Goal: Task Accomplishment & Management: Use online tool/utility

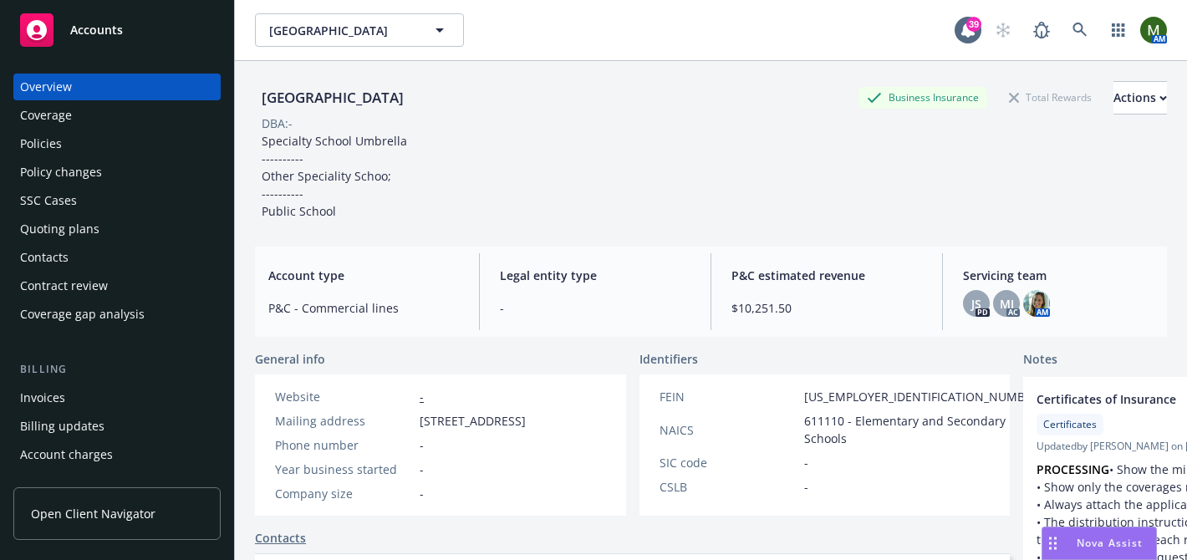
click at [159, 140] on div "Policies" at bounding box center [117, 143] width 194 height 27
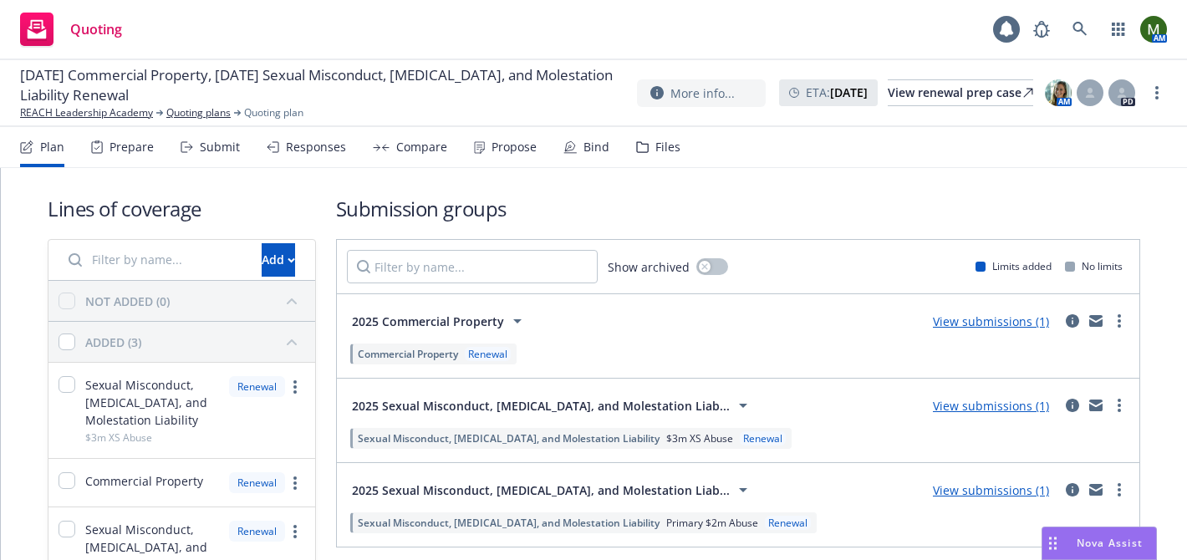
click at [655, 144] on div "Files" at bounding box center [667, 146] width 25 height 13
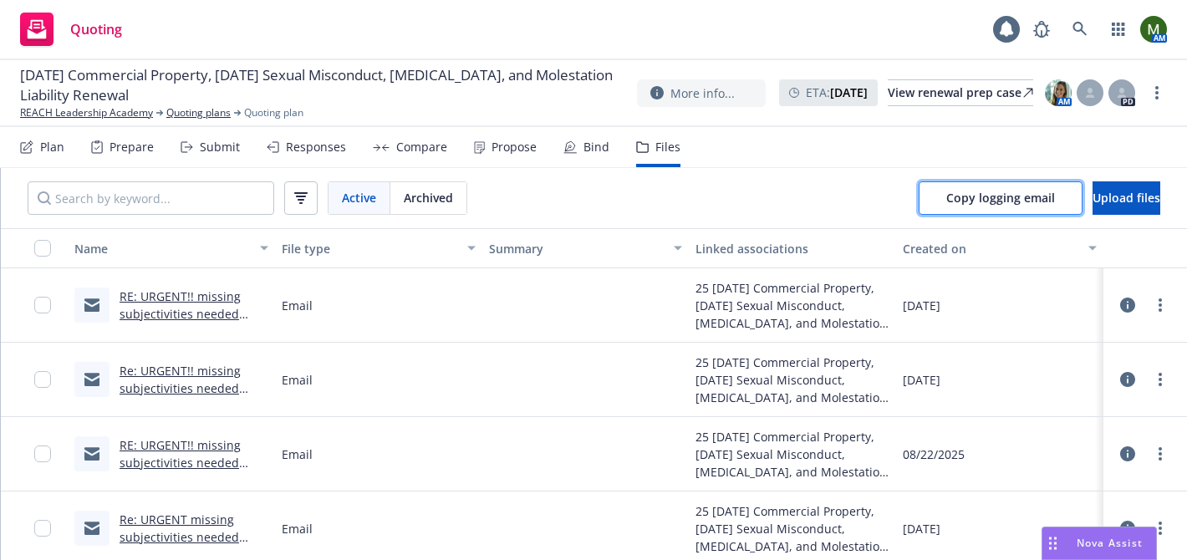
click at [954, 201] on span "Copy logging email" at bounding box center [1000, 198] width 109 height 16
click at [490, 121] on div "08/23/25 Commercial Property, 08/12/25 Sexual Misconduct, Physical Abuse, and M…" at bounding box center [593, 93] width 1187 height 67
click at [491, 147] on div "Propose" at bounding box center [513, 146] width 45 height 13
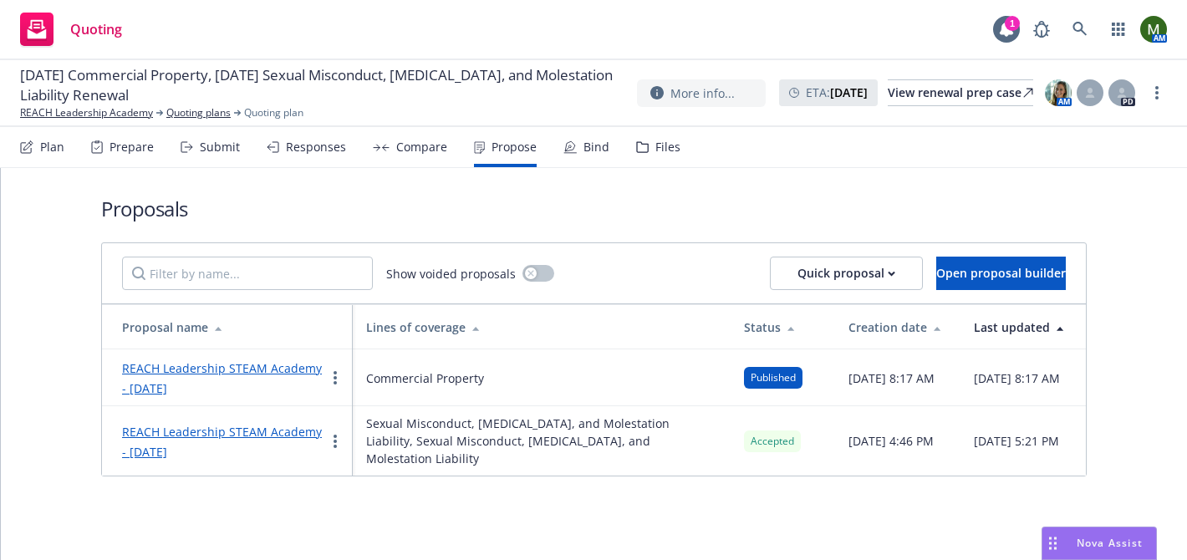
click at [283, 425] on link "REACH Leadership STEAM Academy - August 2025" at bounding box center [222, 442] width 200 height 36
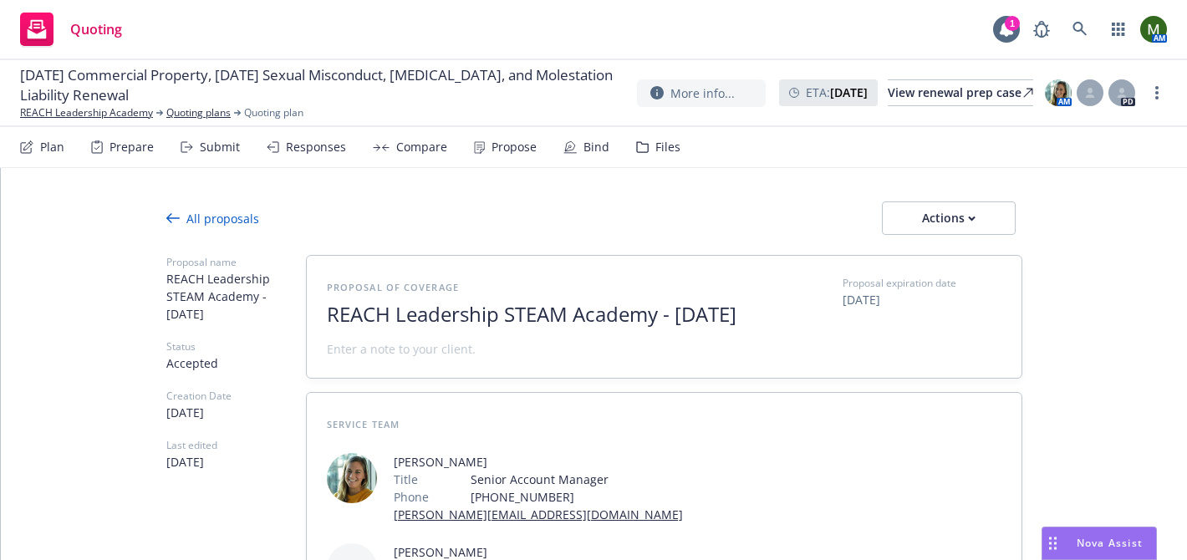
click at [494, 148] on div "Propose" at bounding box center [513, 146] width 45 height 13
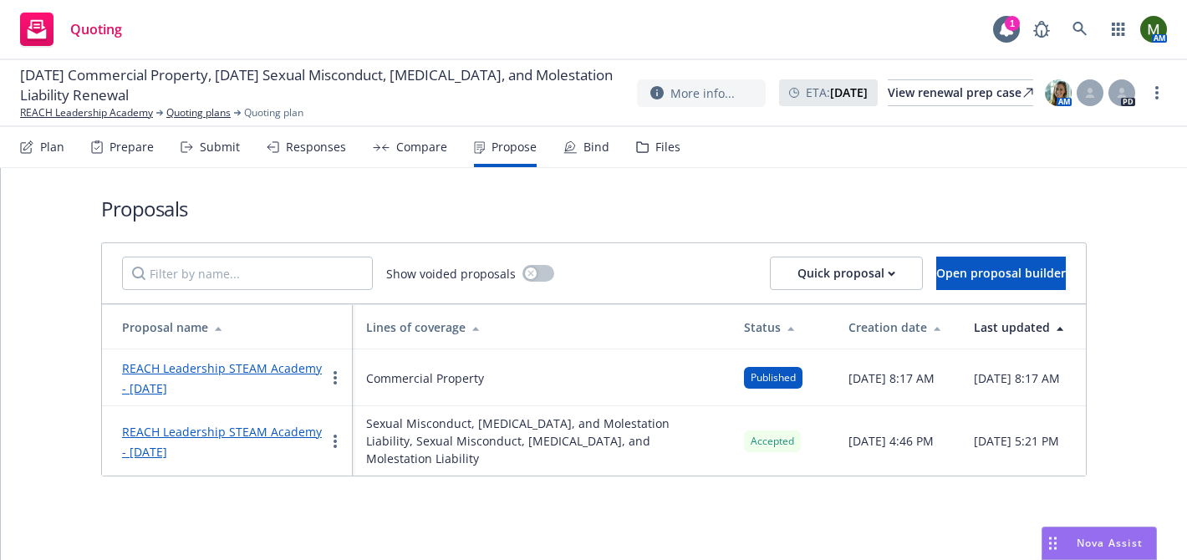
click at [281, 367] on link "REACH Leadership STEAM Academy - August 2025" at bounding box center [222, 378] width 200 height 36
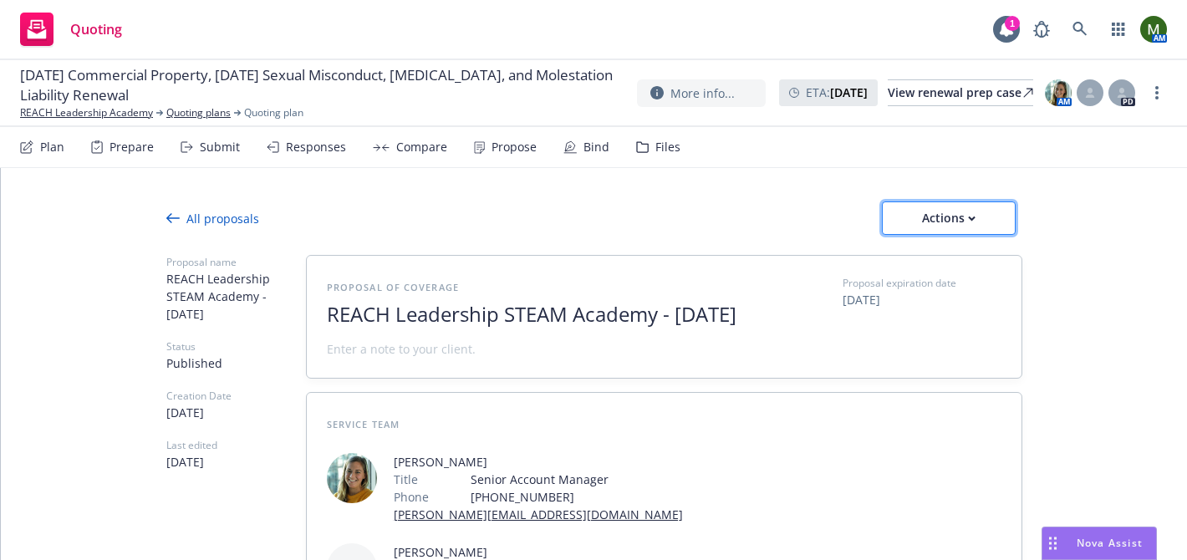
click at [909, 221] on div "Actions" at bounding box center [948, 218] width 79 height 32
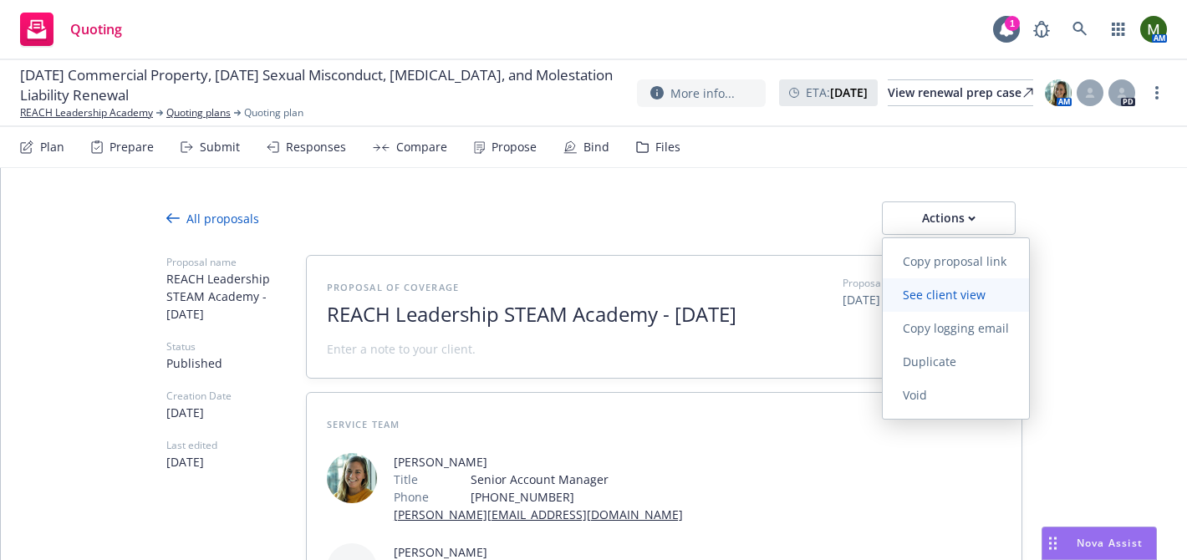
click at [914, 303] on link "See client view" at bounding box center [956, 294] width 146 height 33
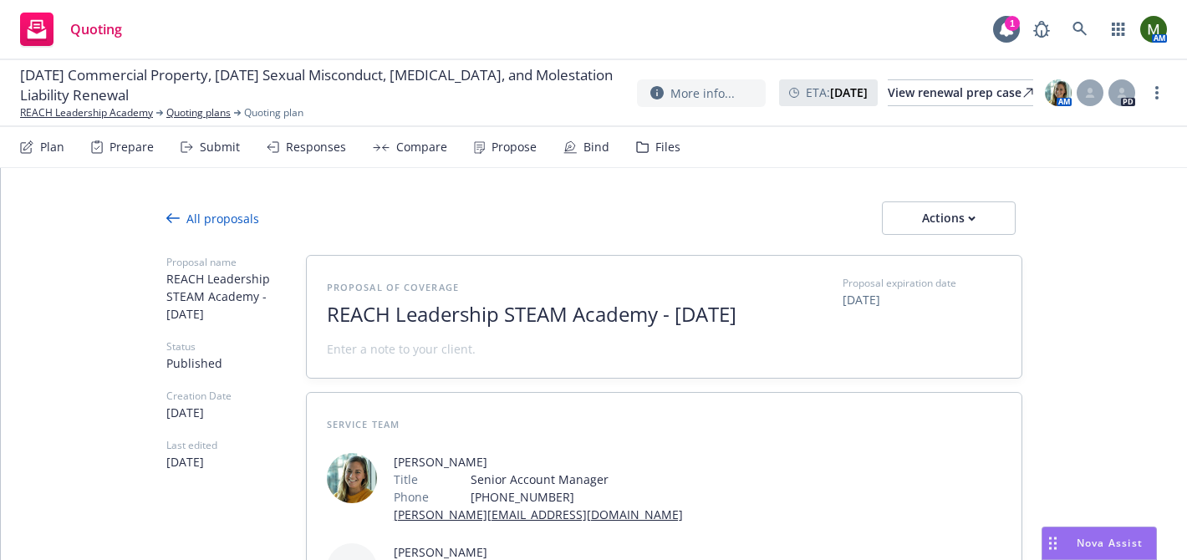
type textarea "x"
click at [668, 155] on div "Files" at bounding box center [658, 147] width 44 height 40
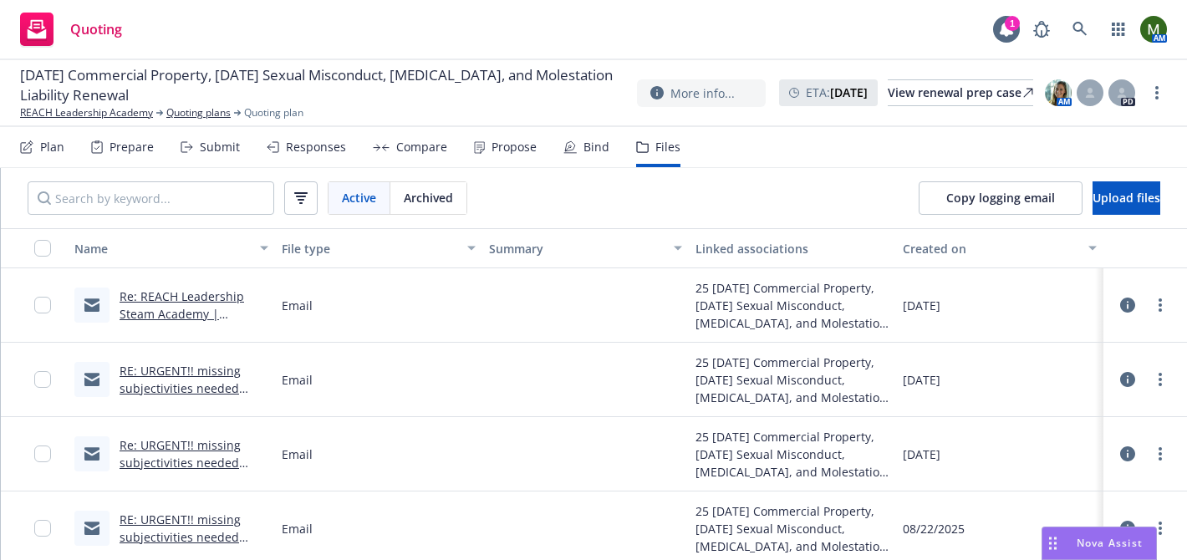
click at [905, 180] on div "Copy logging email Upload files" at bounding box center [1039, 198] width 295 height 60
click at [946, 195] on span "Copy logging email" at bounding box center [1000, 198] width 109 height 16
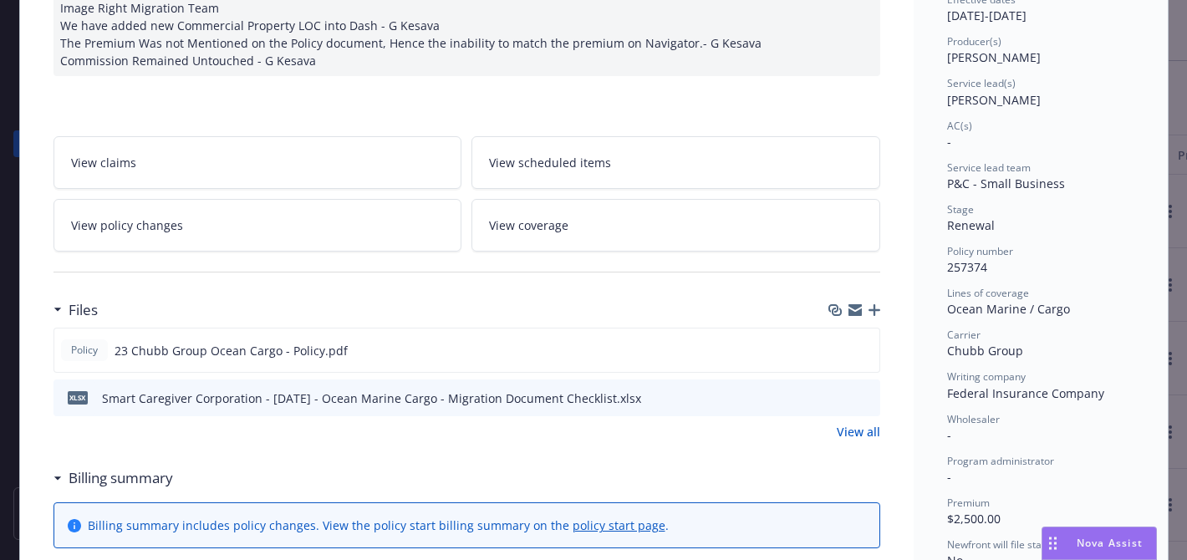
scroll to position [188, 0]
click at [970, 263] on span "257374" at bounding box center [967, 265] width 40 height 16
copy span "257374"
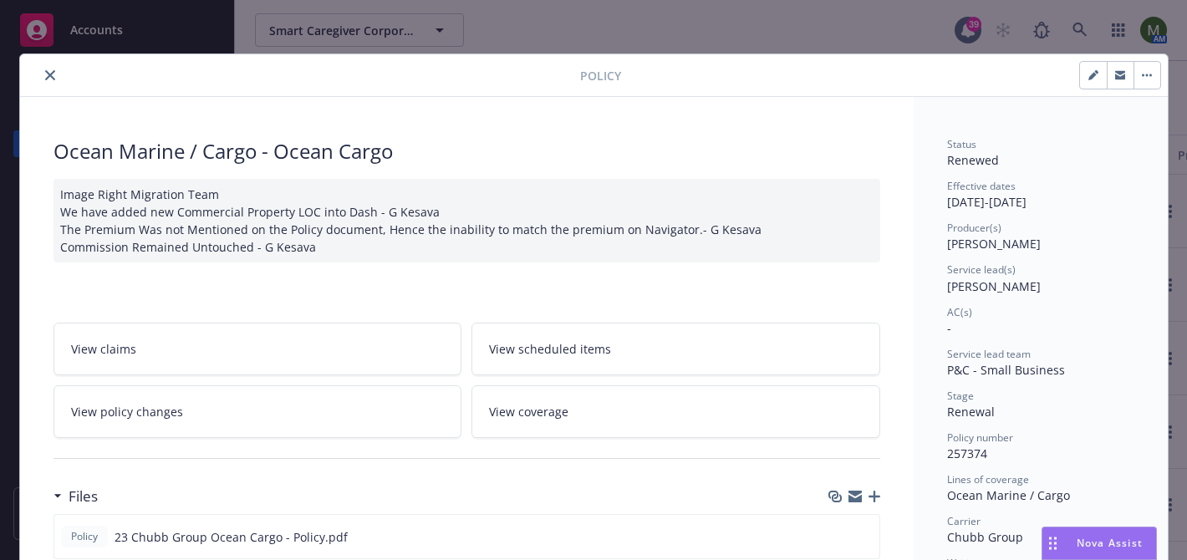
click at [267, 150] on div "Ocean Marine / Cargo - Ocean Cargo" at bounding box center [466, 151] width 827 height 28
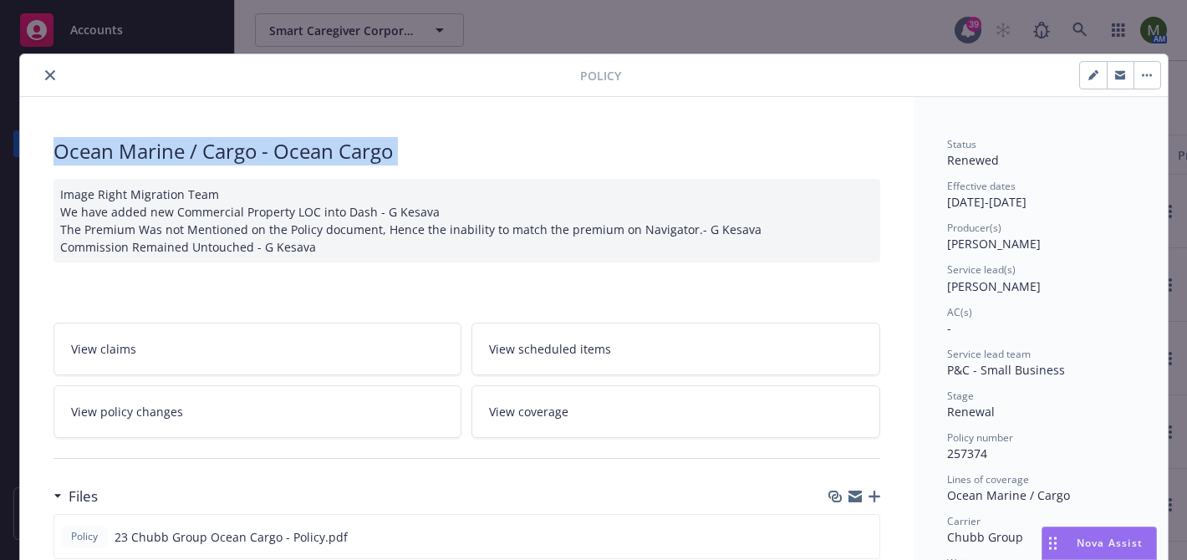
click at [267, 150] on div "Ocean Marine / Cargo - Ocean Cargo" at bounding box center [466, 151] width 827 height 28
copy div "Ocean Marine / Cargo - Ocean Cargo"
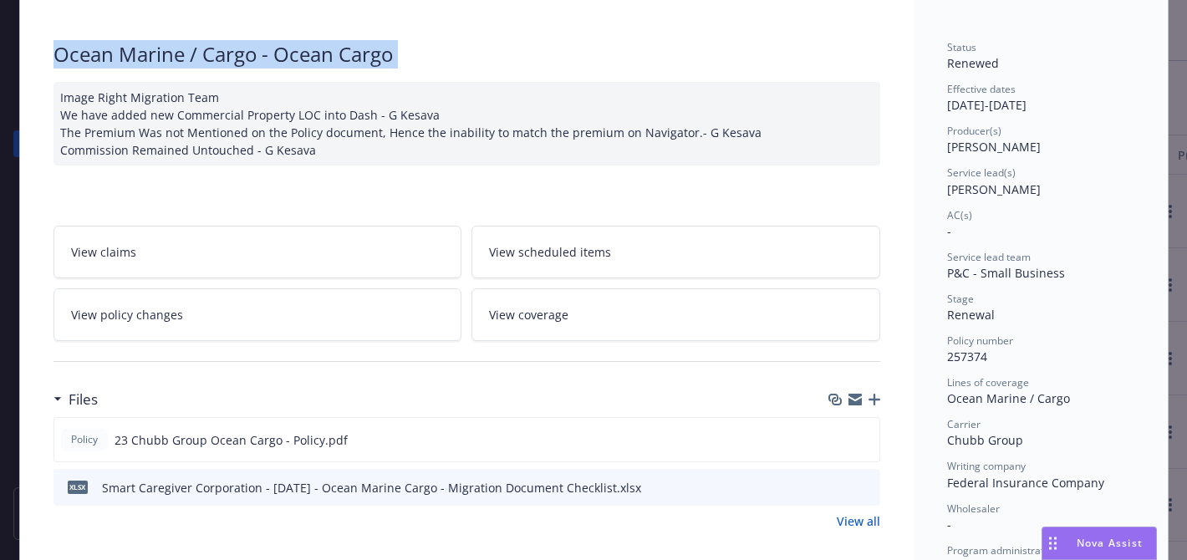
scroll to position [98, 0]
copy div "Ocean Marine / Cargo - Ocean Cargo"
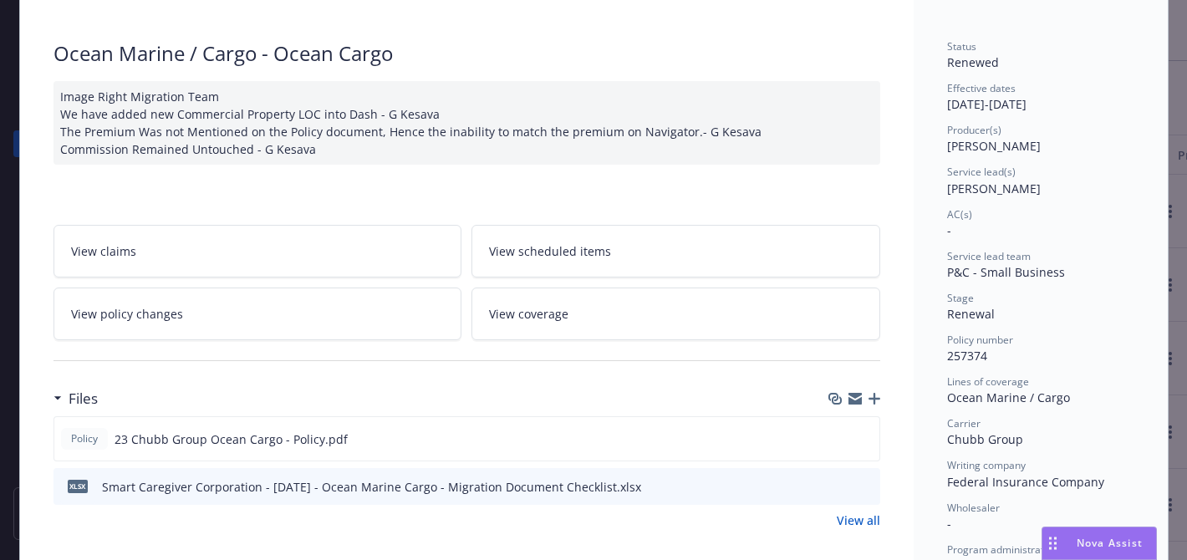
click at [975, 356] on span "257374" at bounding box center [967, 356] width 40 height 16
copy span "257374"
click at [871, 441] on button "preview file" at bounding box center [863, 437] width 18 height 15
click at [864, 440] on icon "preview file" at bounding box center [863, 438] width 15 height 12
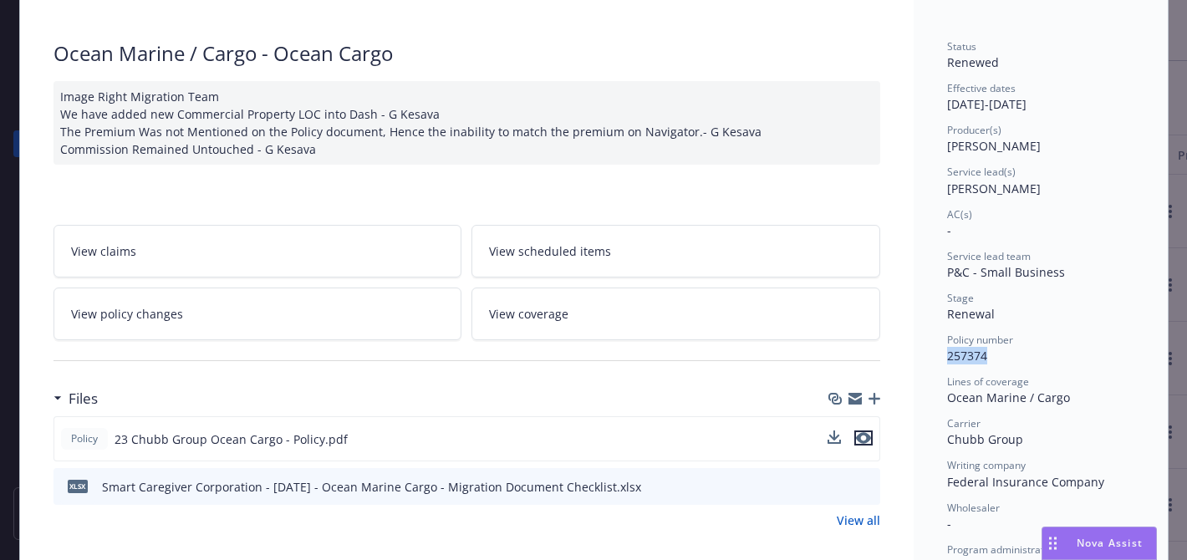
click at [864, 440] on icon "preview file" at bounding box center [863, 438] width 15 height 12
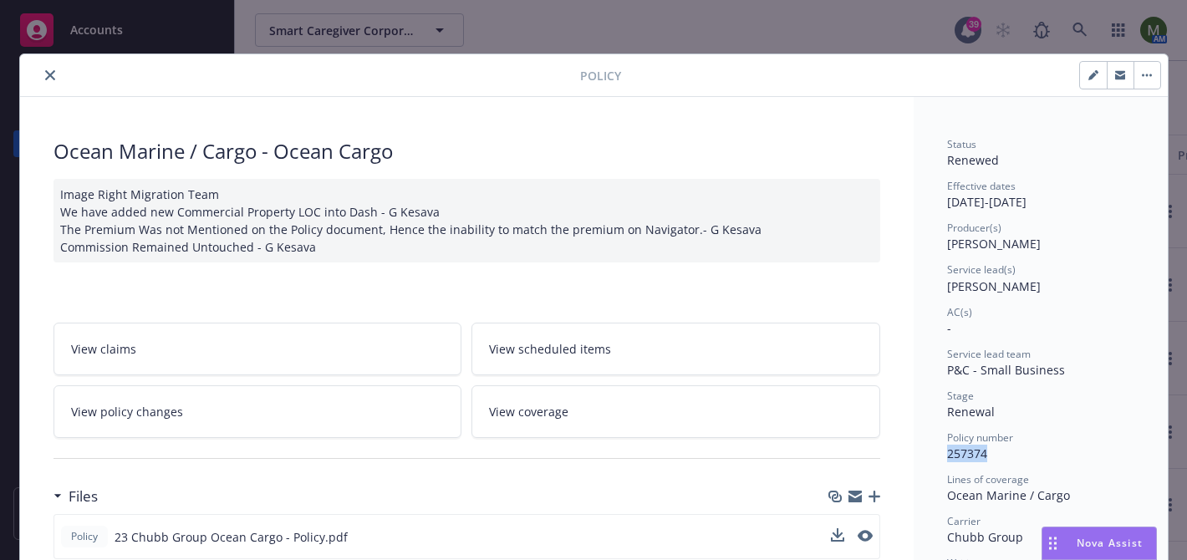
click at [47, 72] on icon "close" at bounding box center [50, 75] width 10 height 10
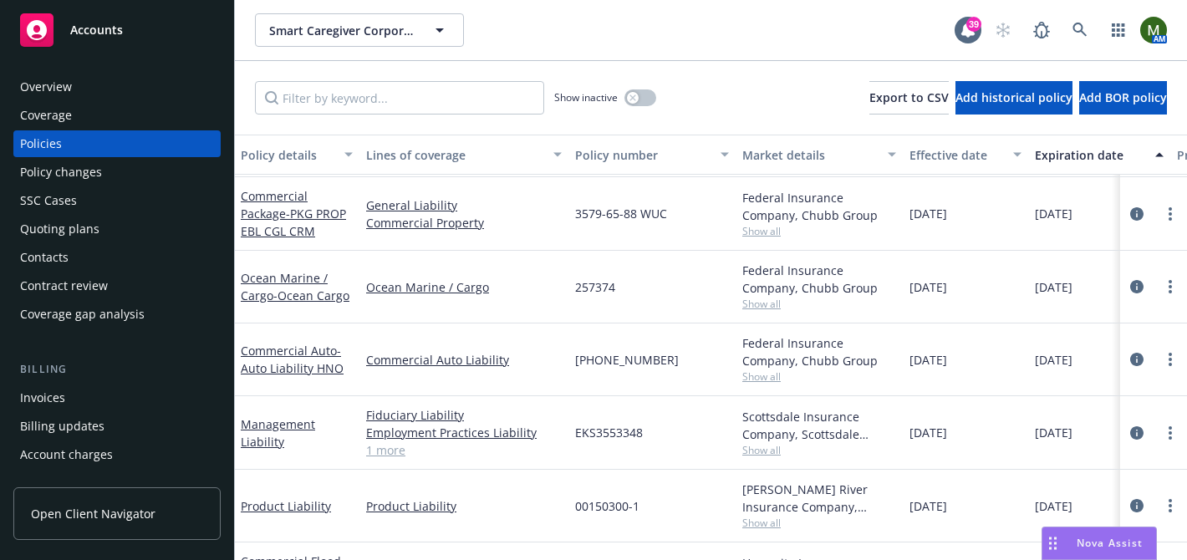
scroll to position [198, 1]
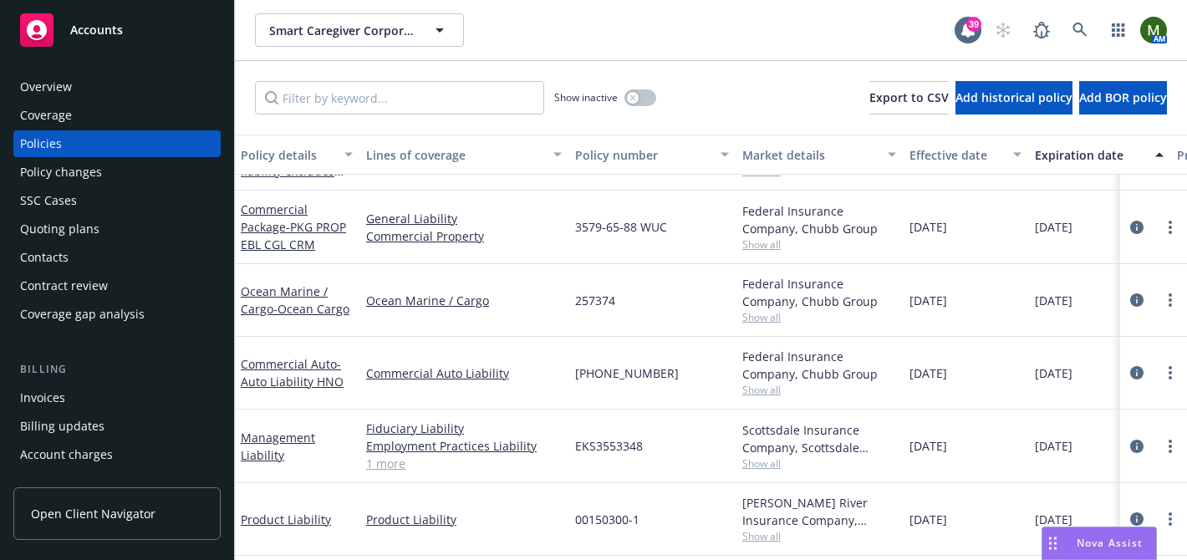
click at [927, 303] on span "12/01/2024" at bounding box center [928, 301] width 38 height 18
click at [944, 303] on span "12/01/2024" at bounding box center [928, 301] width 38 height 18
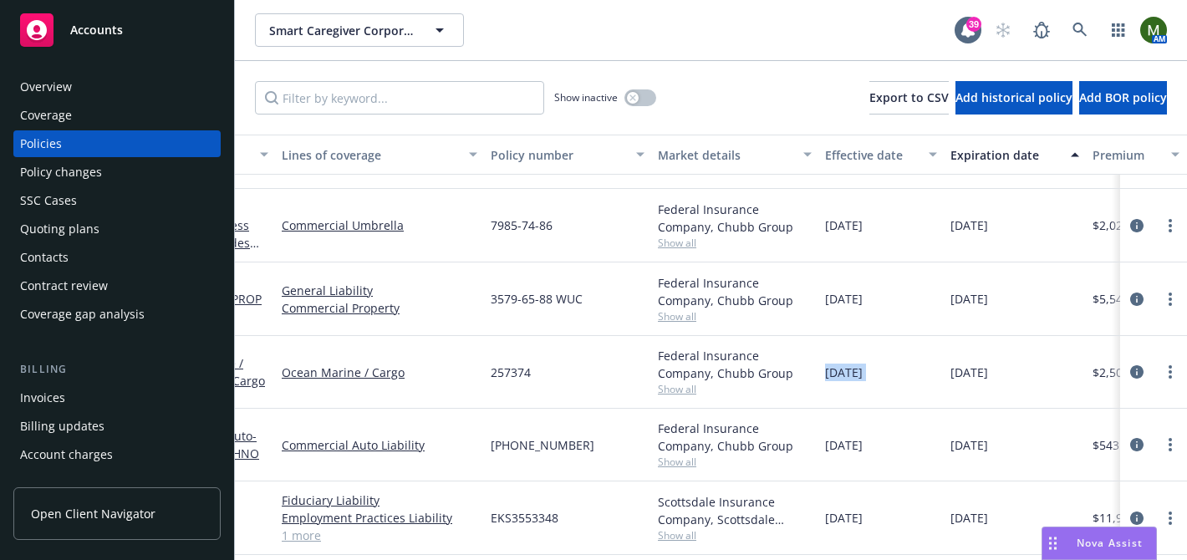
scroll to position [133, 0]
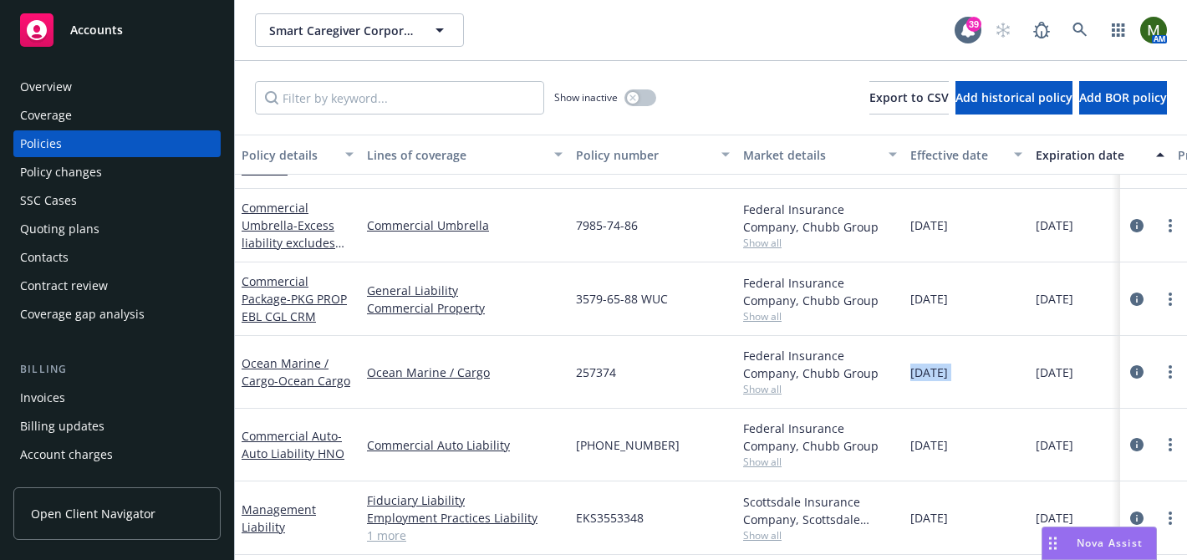
click at [66, 400] on div "Invoices" at bounding box center [117, 397] width 194 height 27
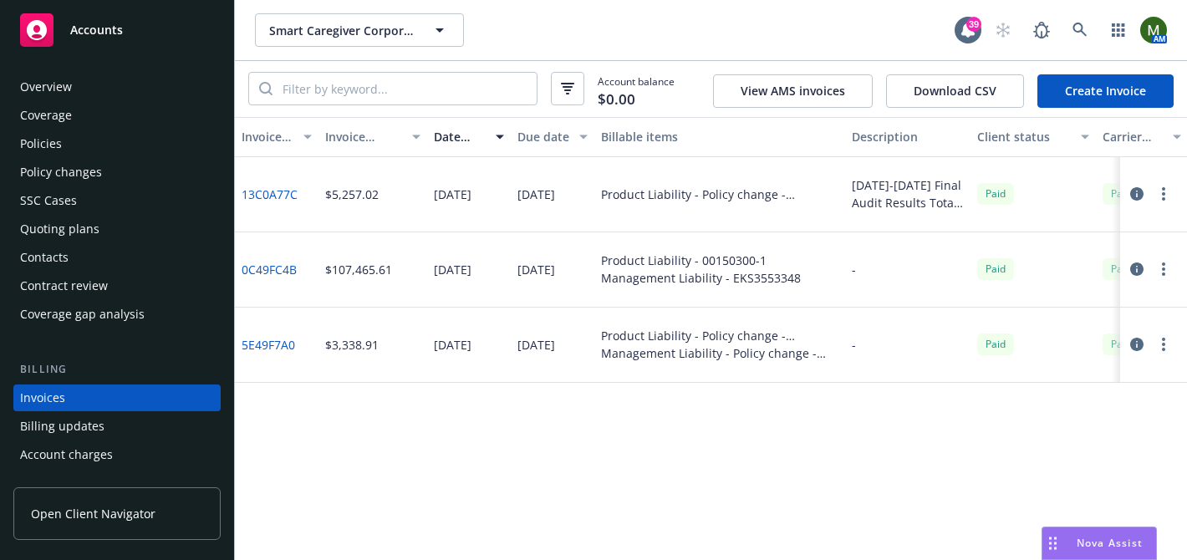
click at [95, 139] on div "Policies" at bounding box center [117, 143] width 194 height 27
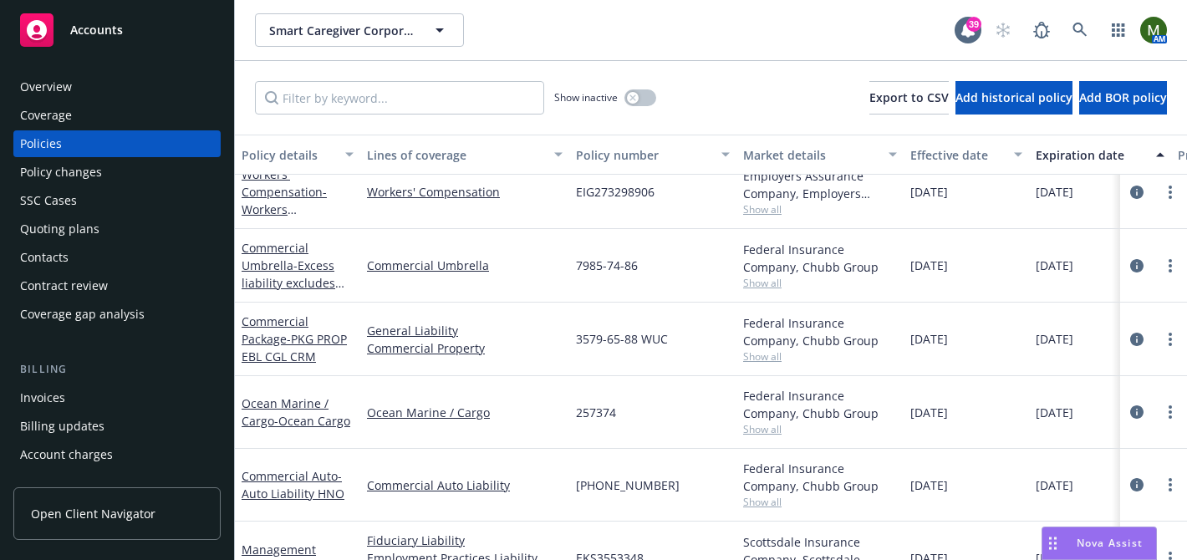
scroll to position [112, 0]
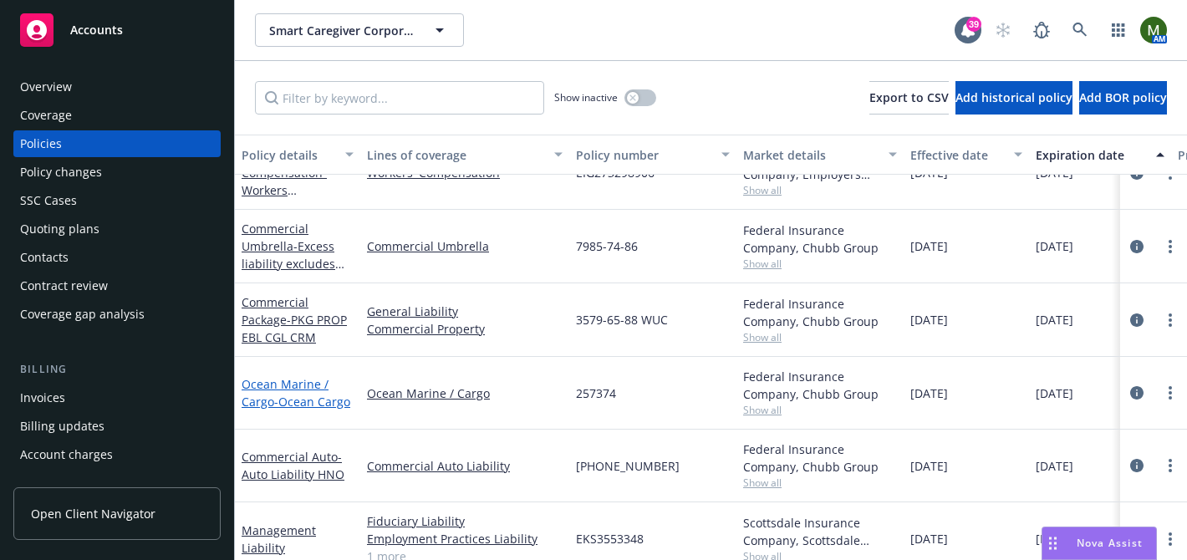
click at [311, 405] on span "- Ocean Cargo" at bounding box center [312, 402] width 76 height 16
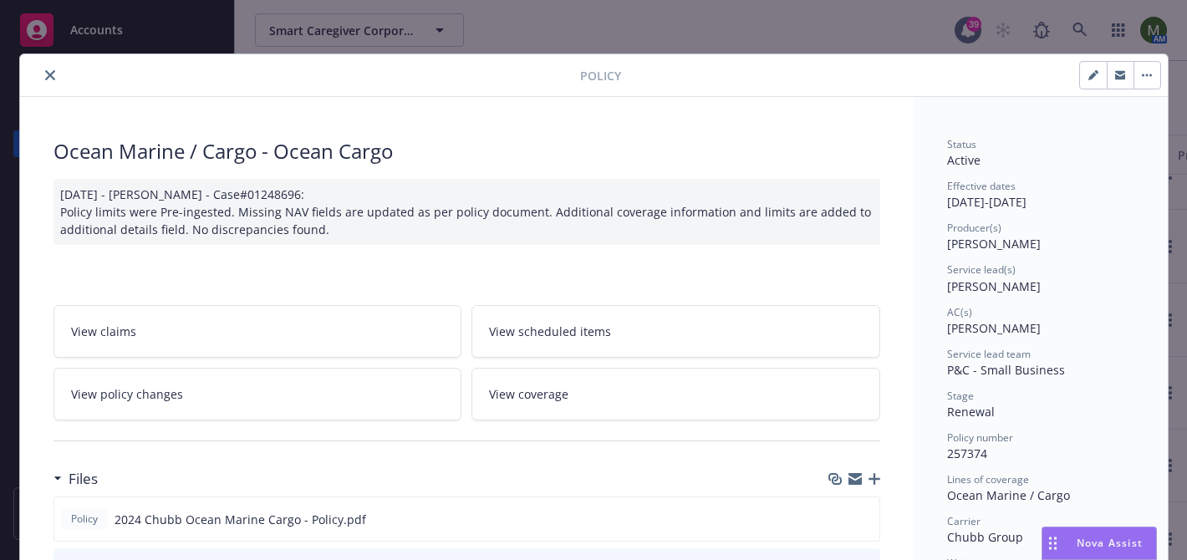
click at [48, 81] on button "close" at bounding box center [50, 75] width 20 height 20
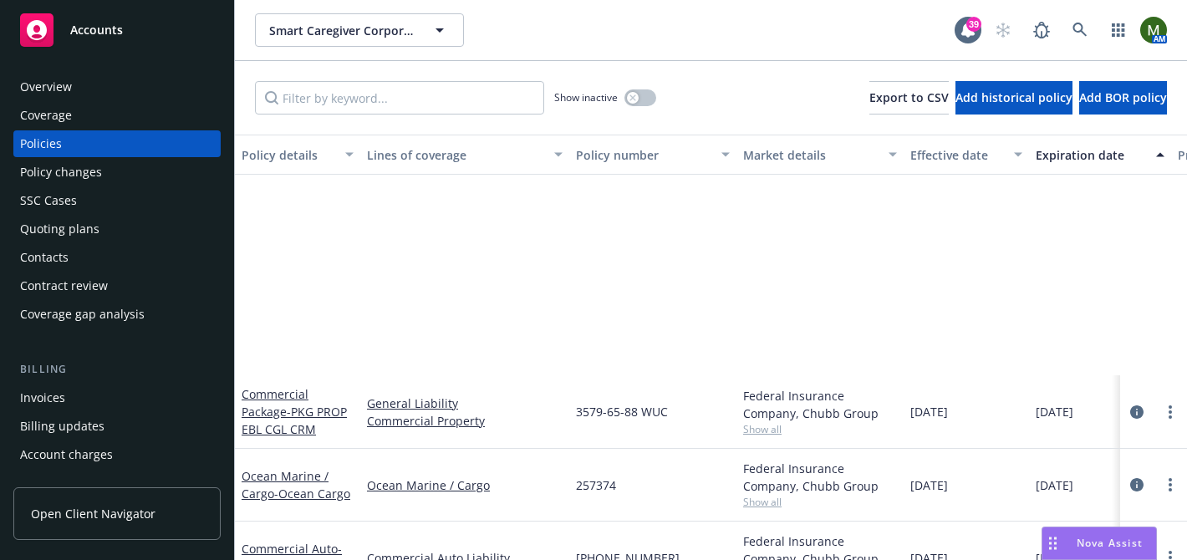
scroll to position [327, 0]
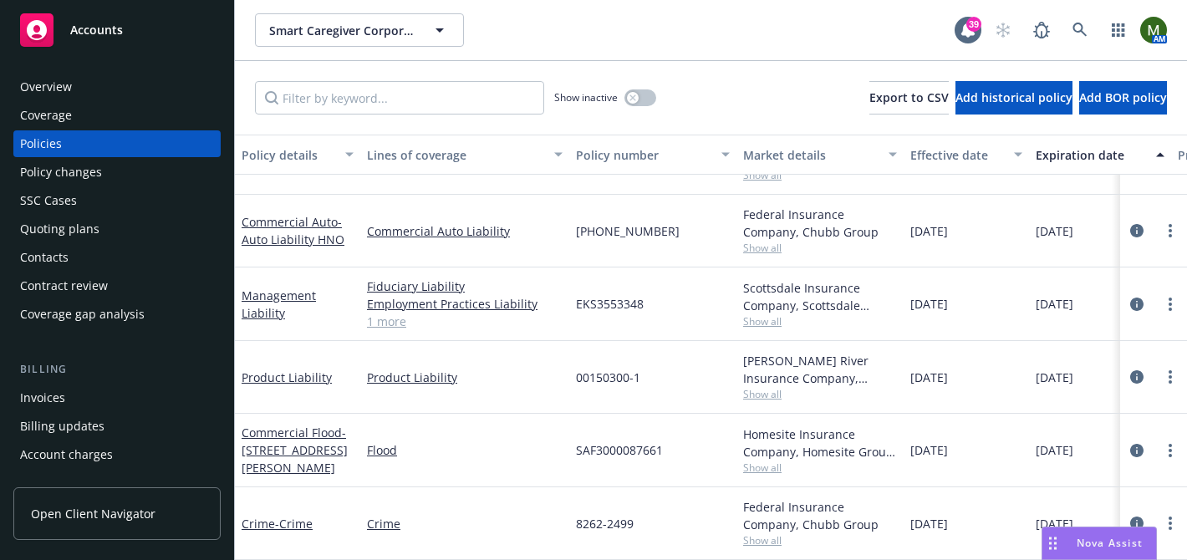
click at [91, 88] on div "Overview" at bounding box center [117, 87] width 194 height 27
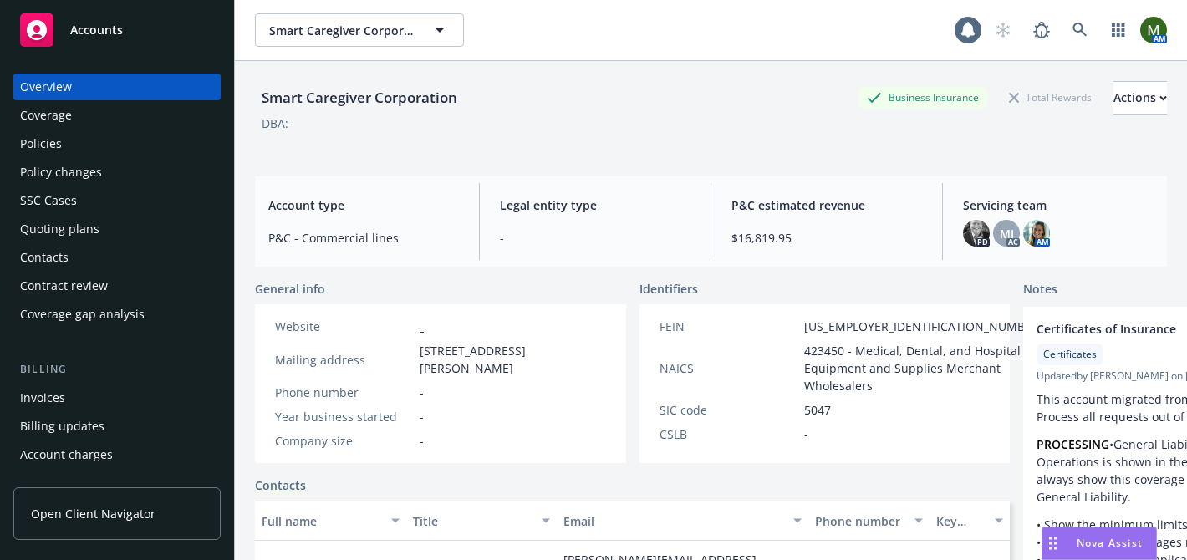
click at [84, 227] on div "Quoting plans" at bounding box center [59, 229] width 79 height 27
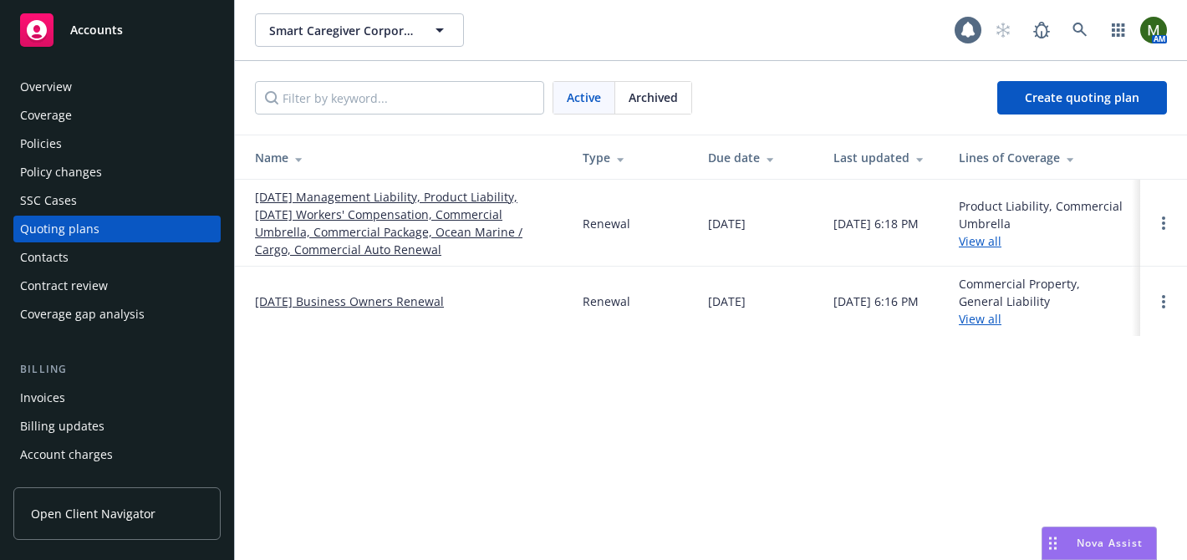
click at [650, 103] on span "Archived" at bounding box center [653, 98] width 49 height 18
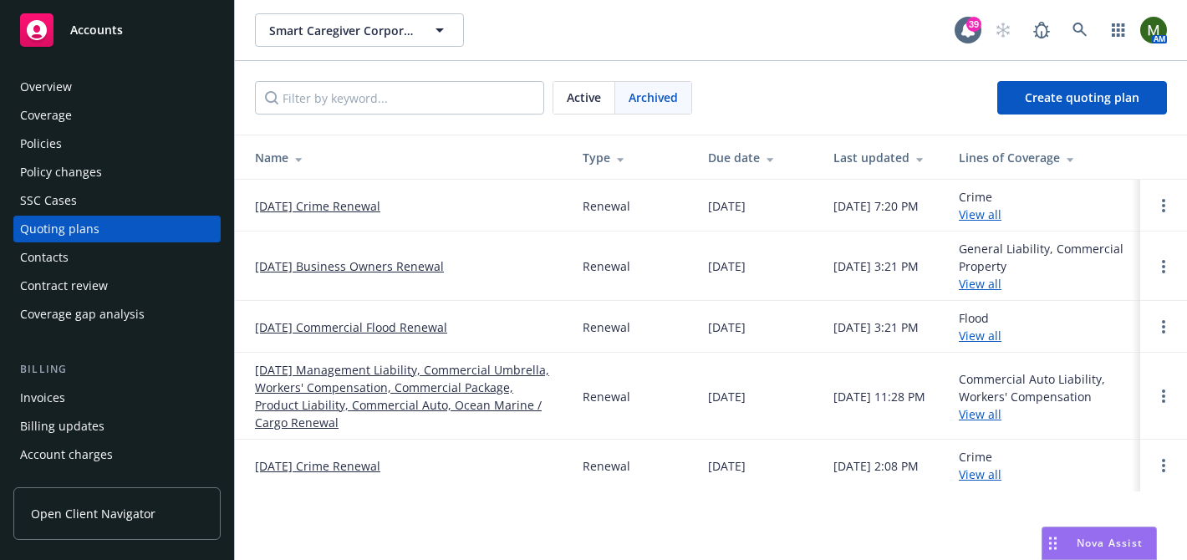
click at [22, 154] on div "Policies" at bounding box center [41, 143] width 42 height 27
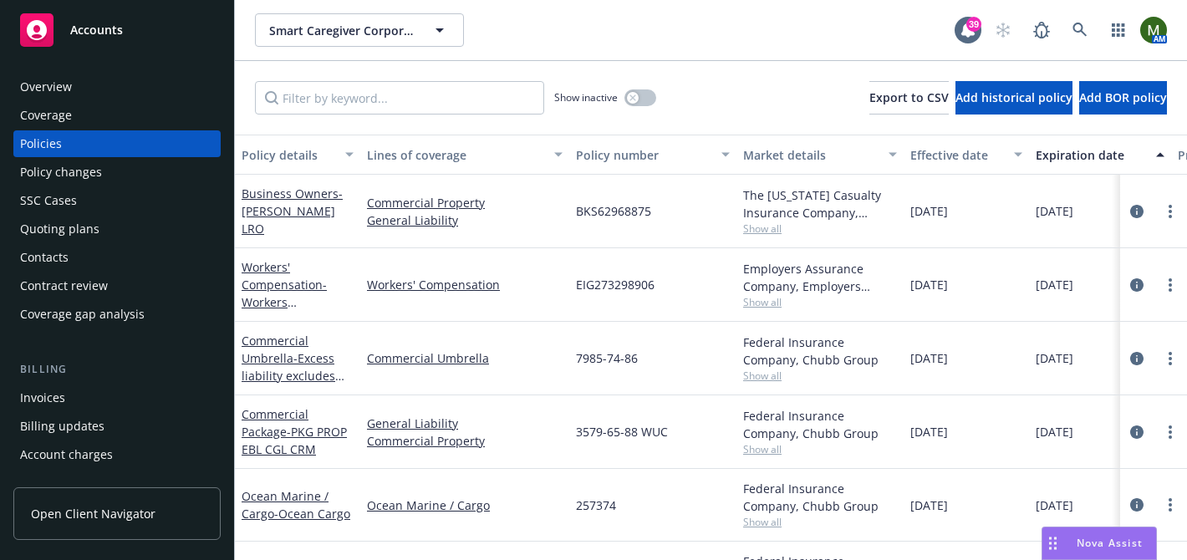
click at [79, 394] on div "Invoices" at bounding box center [117, 397] width 194 height 27
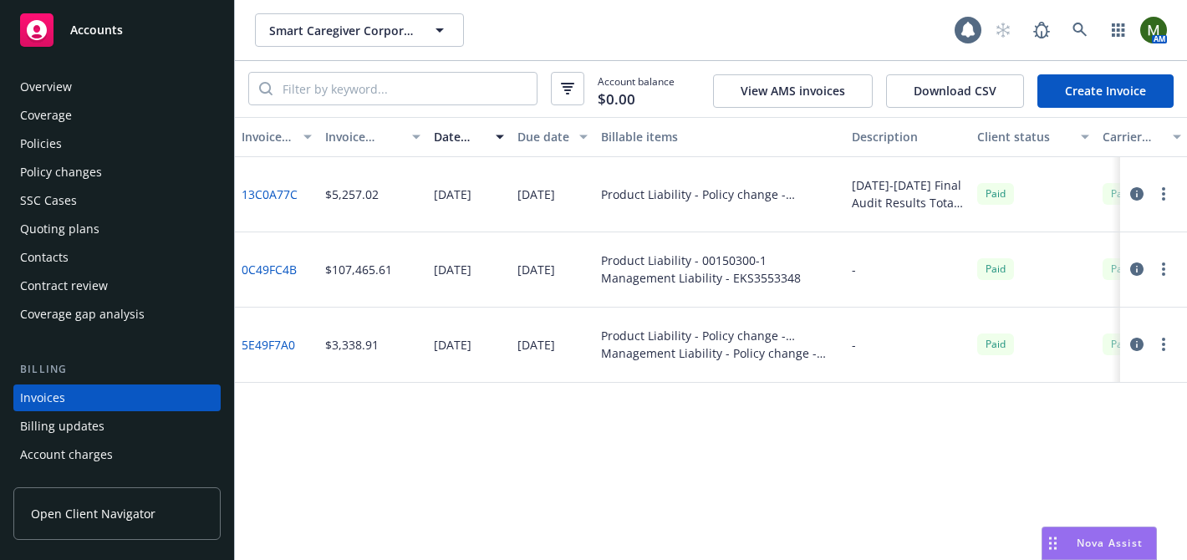
scroll to position [91, 0]
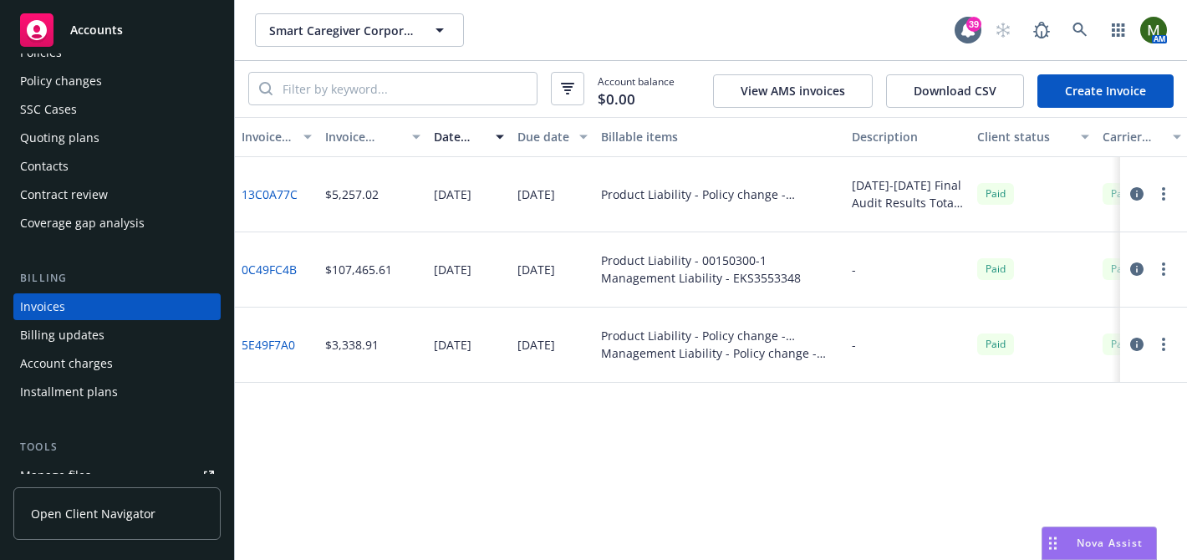
click at [1108, 88] on link "Create Invoice" at bounding box center [1105, 90] width 136 height 33
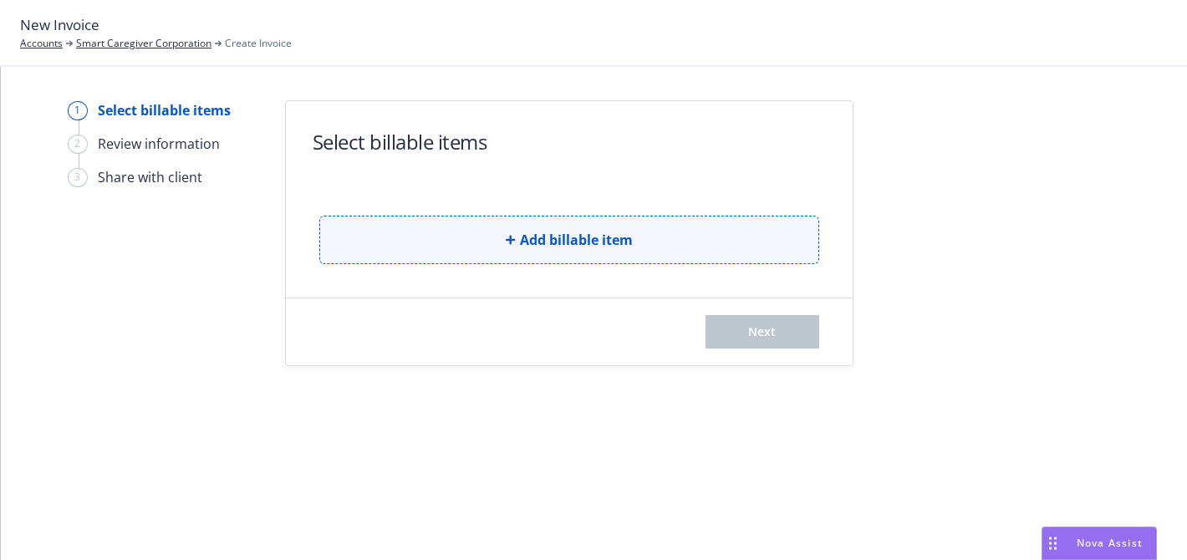
click at [383, 236] on button "Add billable item" at bounding box center [569, 240] width 500 height 48
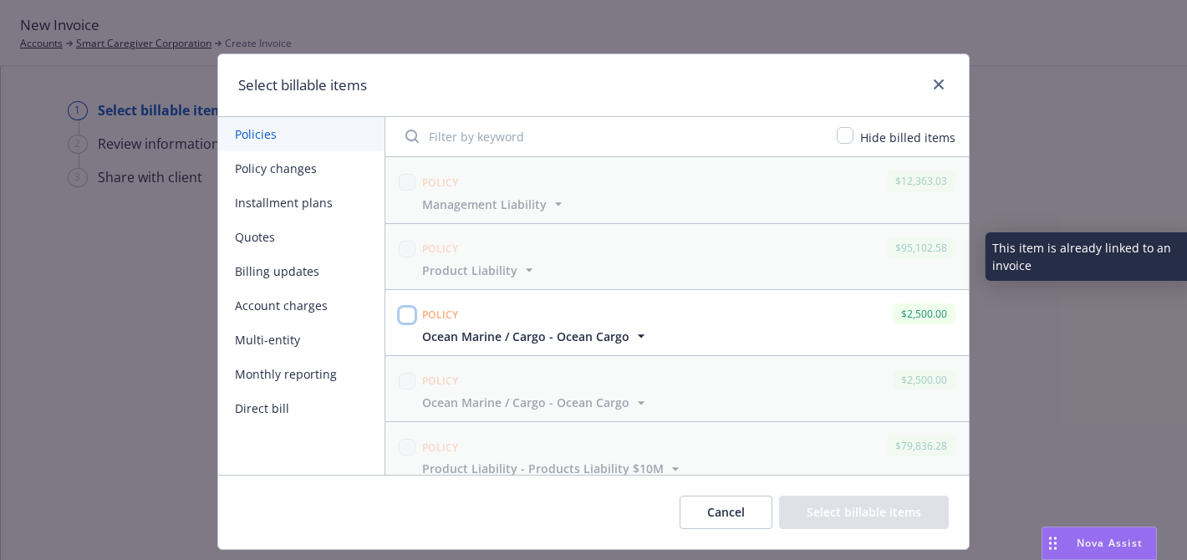
click at [401, 312] on input "checkbox" at bounding box center [407, 315] width 17 height 17
checkbox input "true"
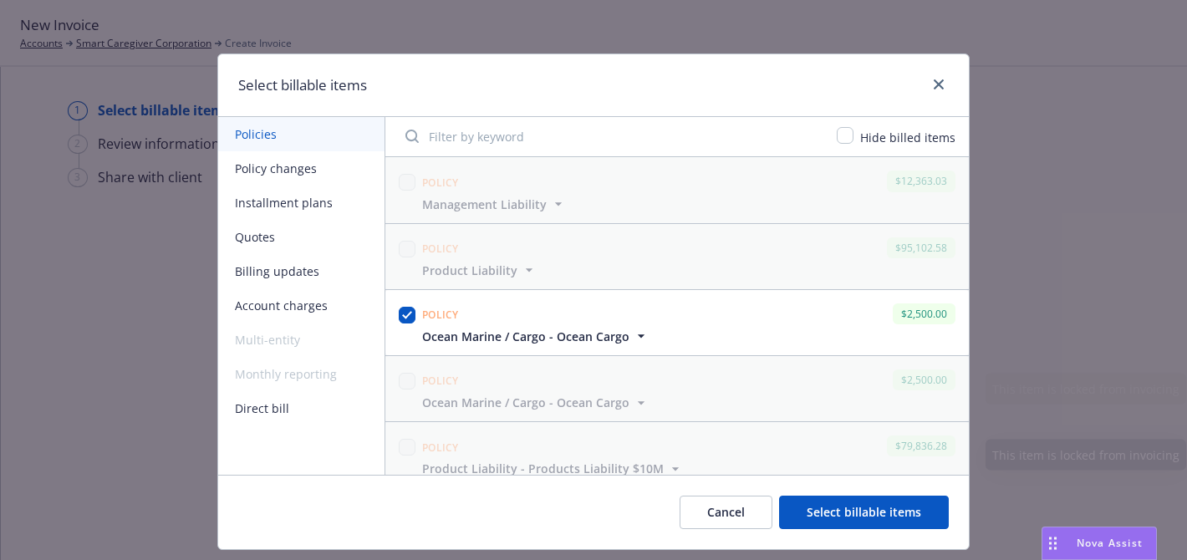
click at [823, 523] on button "Select billable items" at bounding box center [864, 512] width 170 height 33
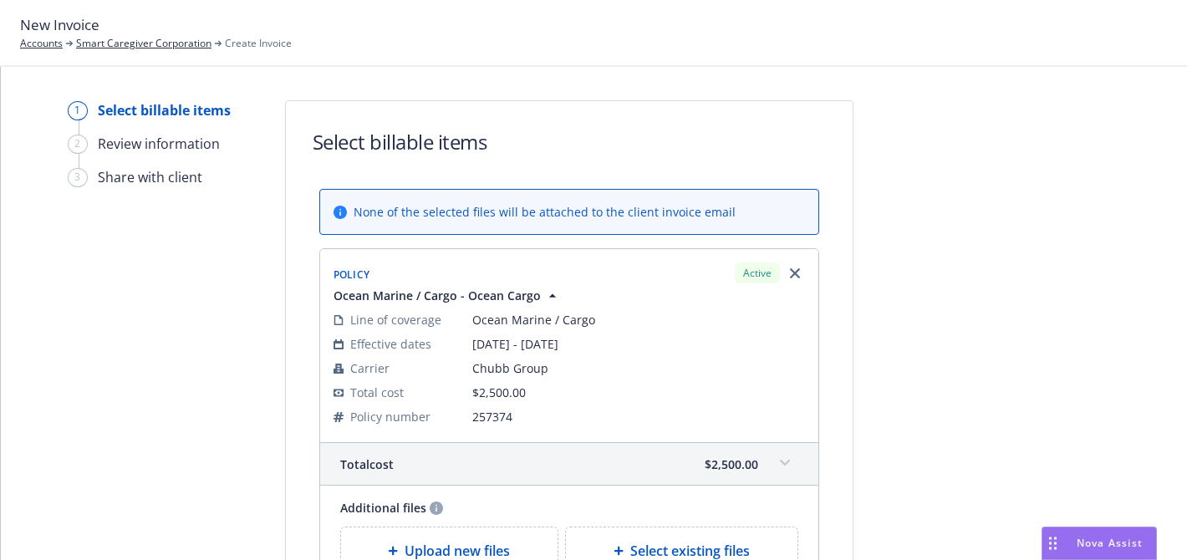
scroll to position [240, 0]
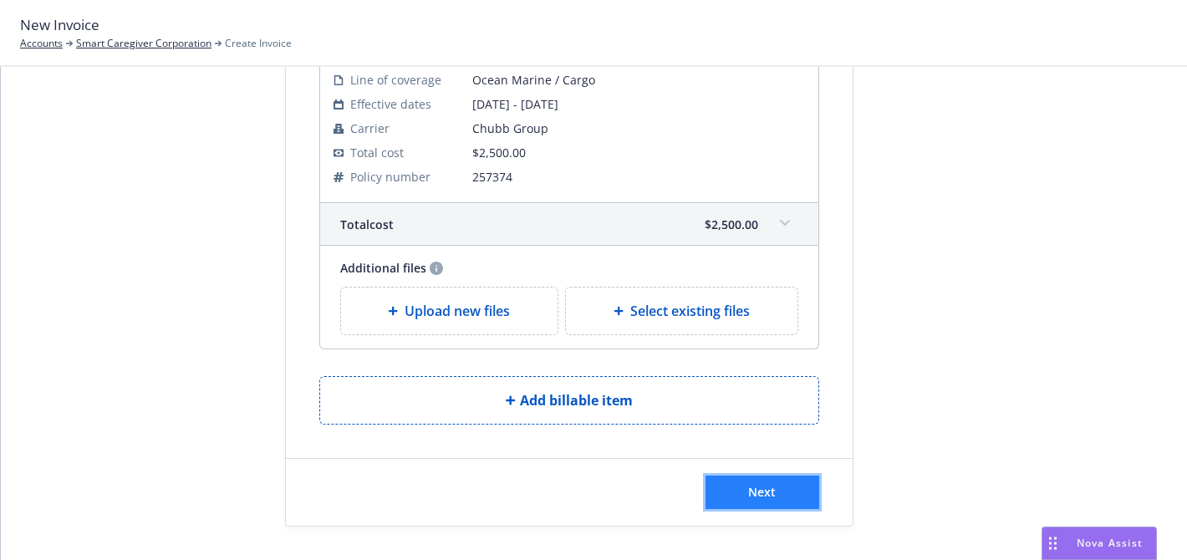
click at [746, 481] on button "Next" at bounding box center [762, 492] width 114 height 33
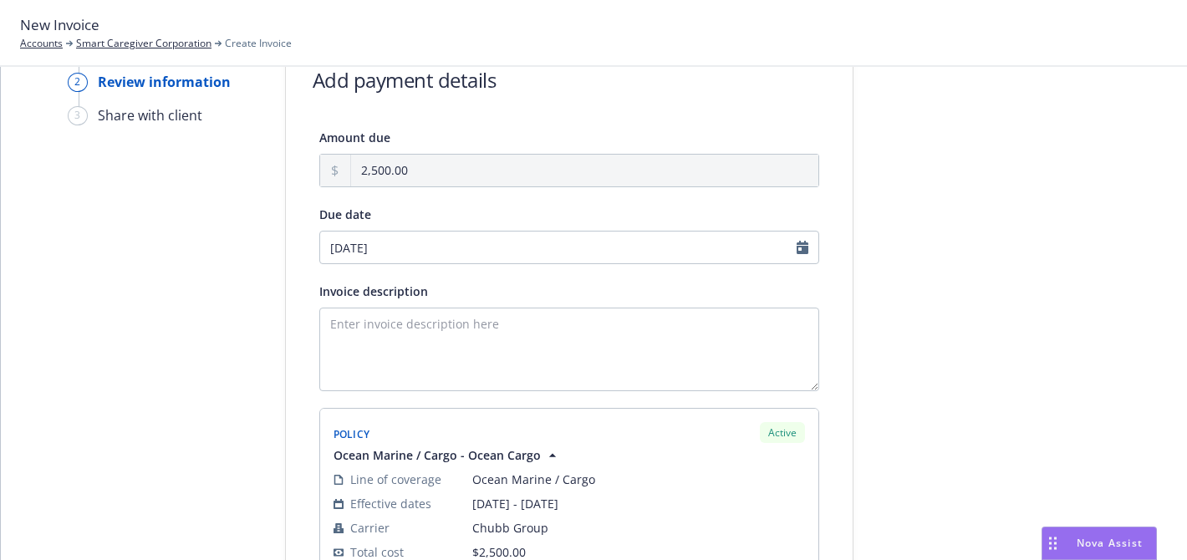
scroll to position [0, 0]
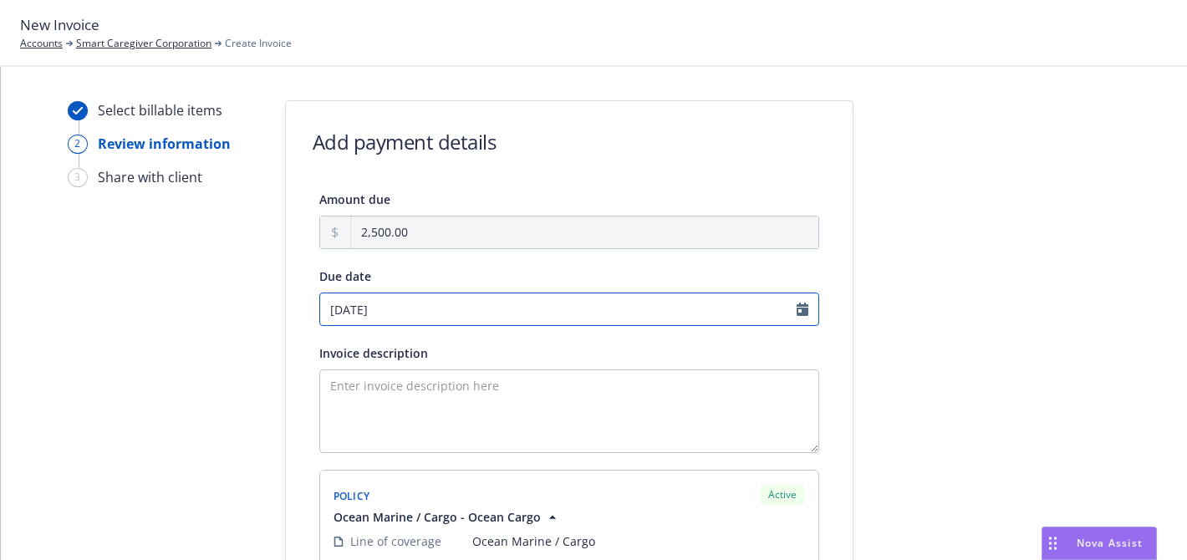
click at [431, 304] on input "09/08/2025" at bounding box center [569, 309] width 500 height 33
select select "September"
select select "2025"
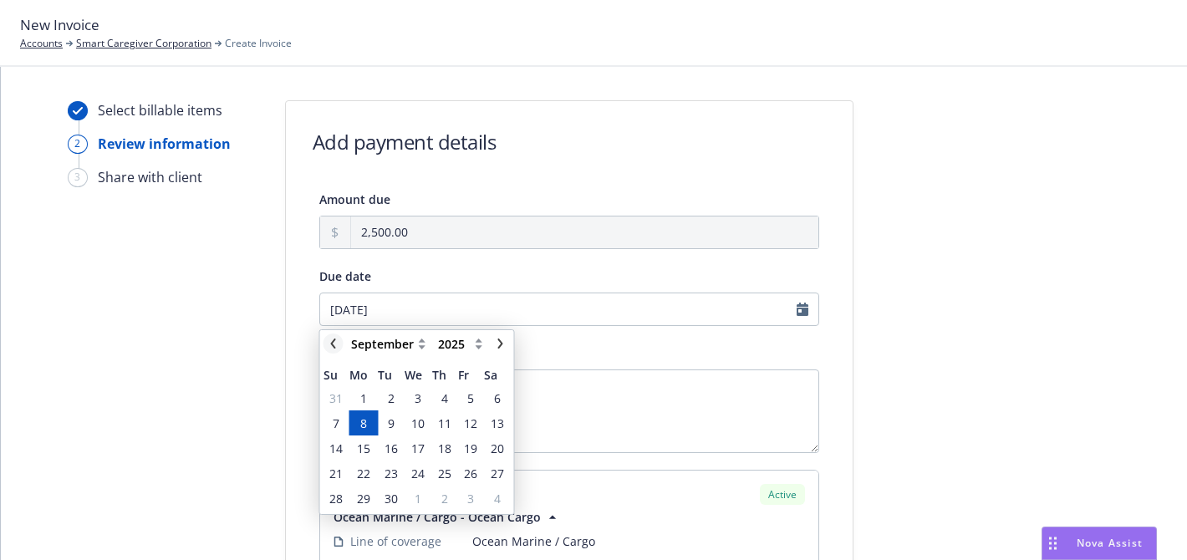
click at [337, 336] on link "chevronLeft" at bounding box center [333, 343] width 20 height 20
select select "August"
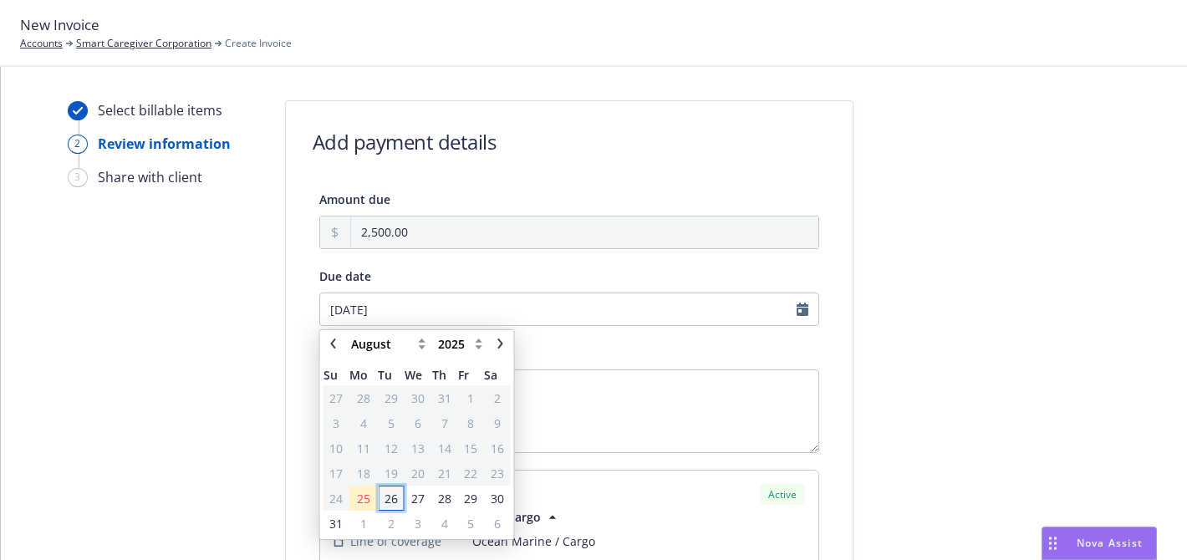
click at [399, 496] on span "26" at bounding box center [390, 498] width 23 height 21
type input "08/26/2025"
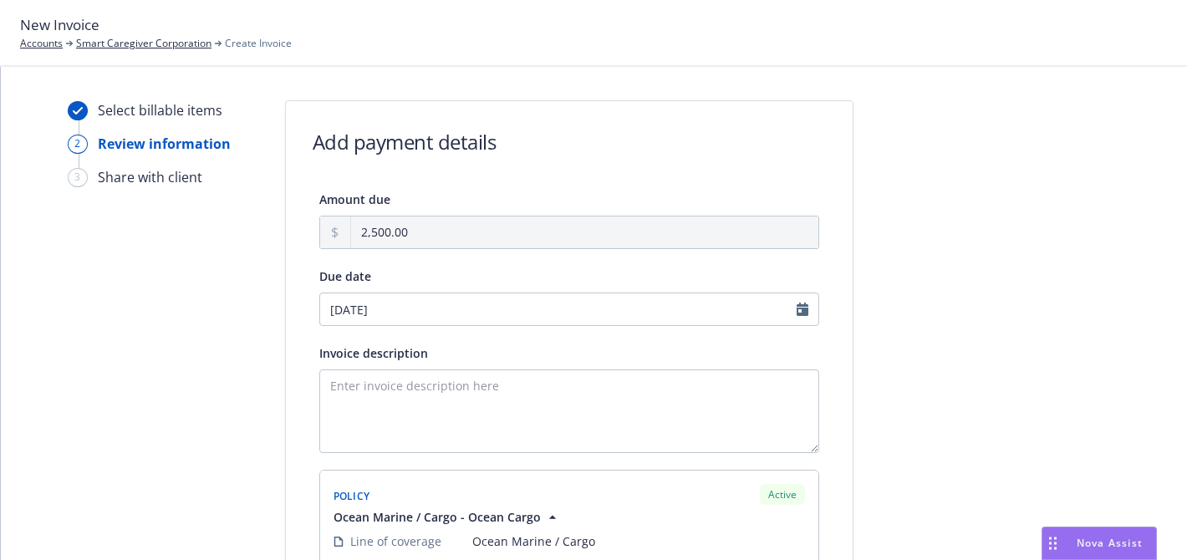
scroll to position [386, 0]
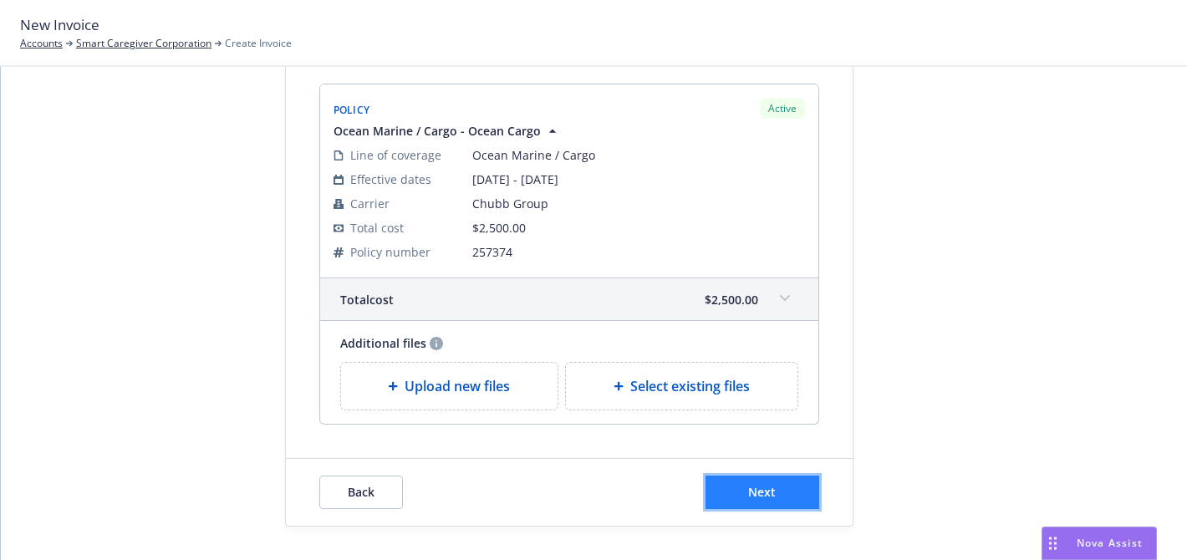
click at [783, 487] on button "Next" at bounding box center [762, 492] width 114 height 33
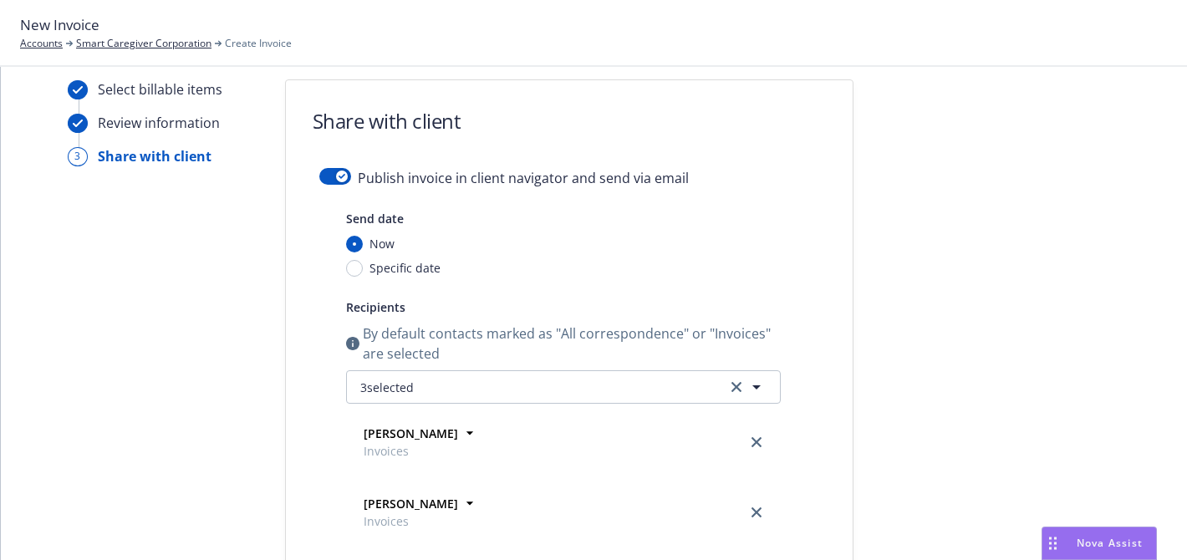
scroll to position [0, 0]
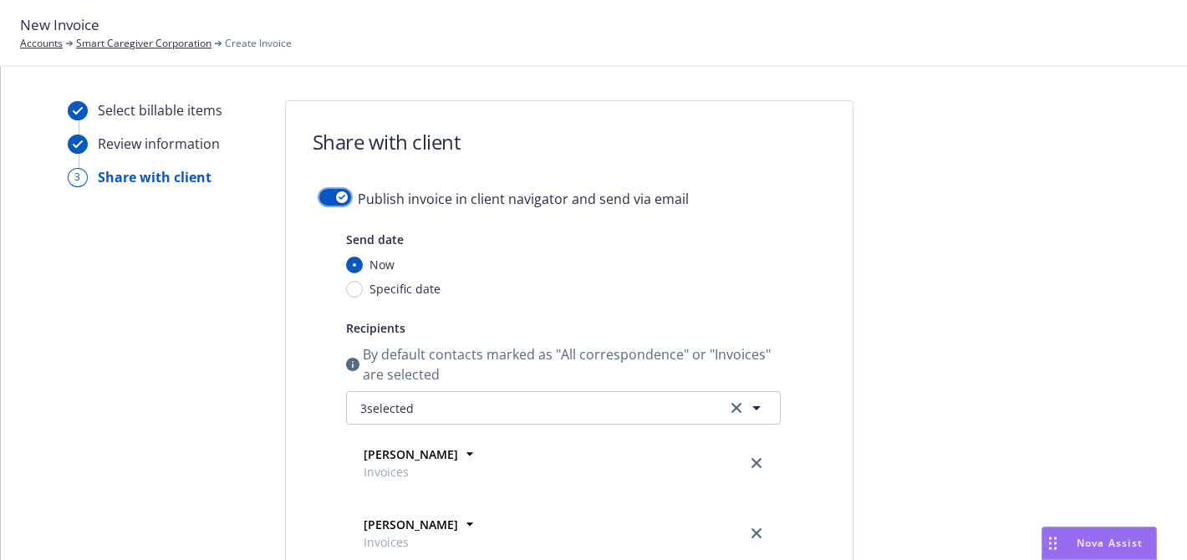
click at [333, 196] on button "button" at bounding box center [335, 197] width 32 height 17
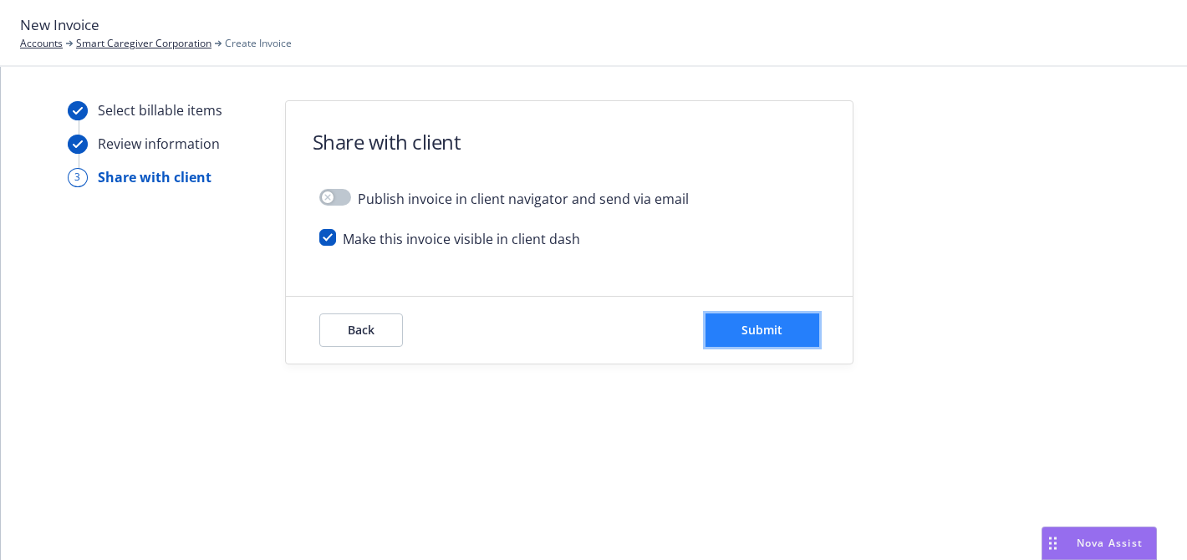
click at [712, 332] on button "Submit" at bounding box center [762, 329] width 114 height 33
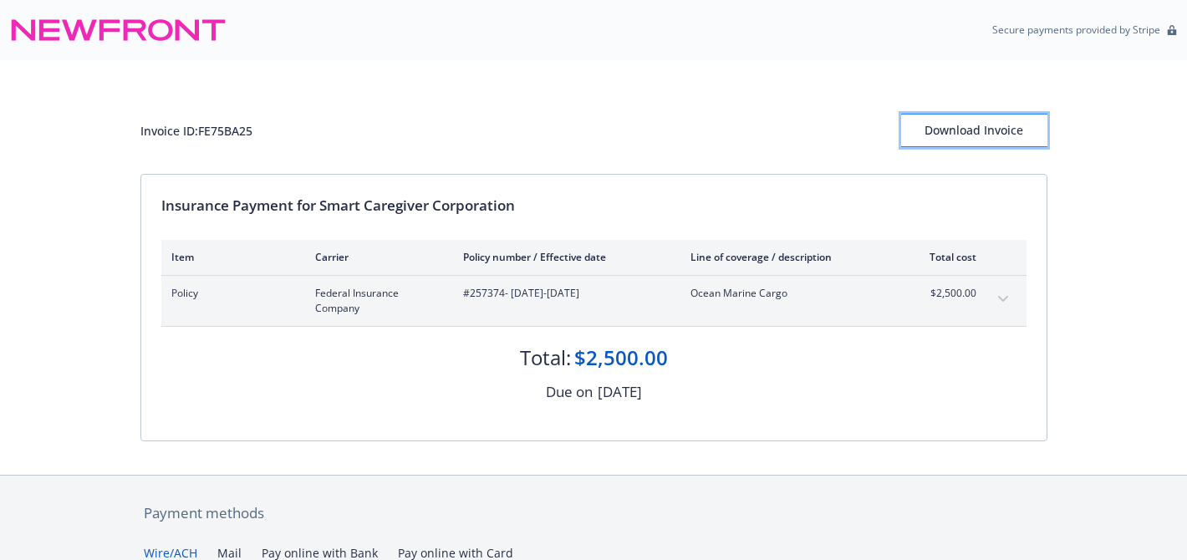
click at [954, 128] on div "Download Invoice" at bounding box center [974, 131] width 146 height 32
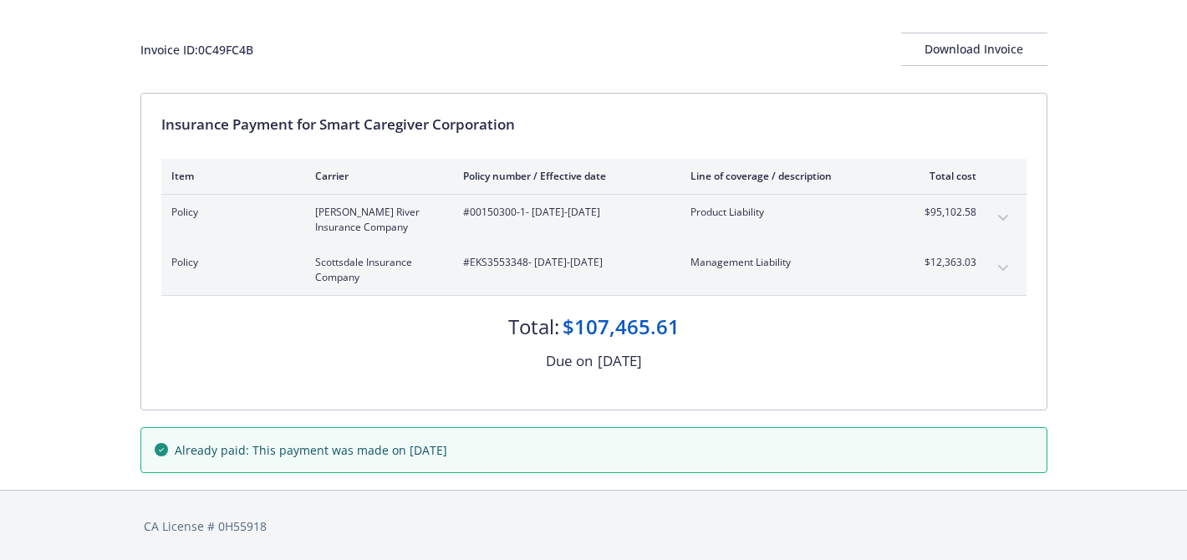
scroll to position [82, 0]
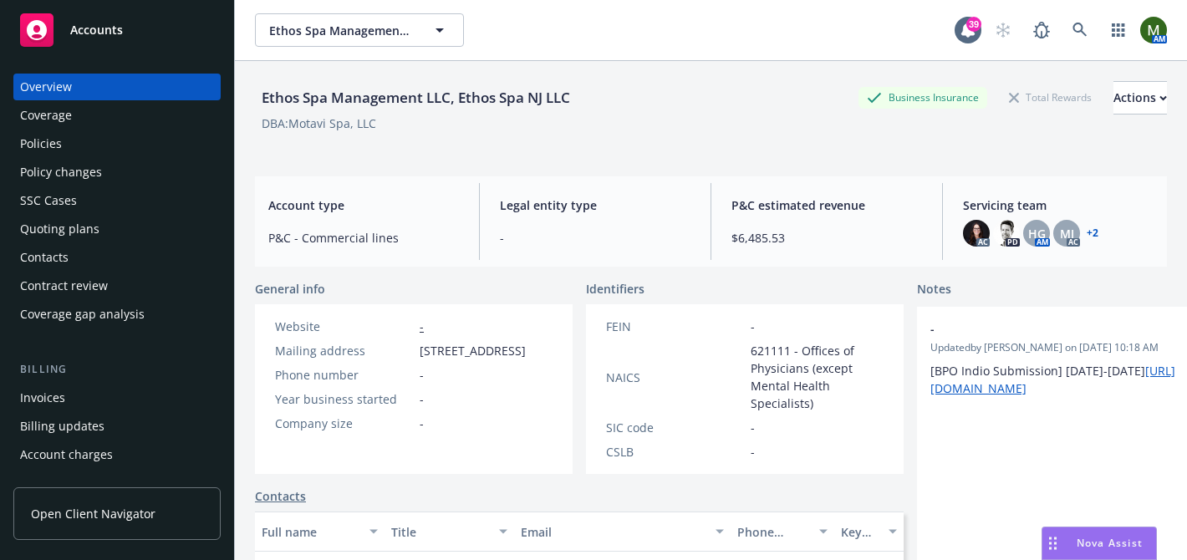
click at [94, 115] on div "Coverage" at bounding box center [117, 115] width 194 height 27
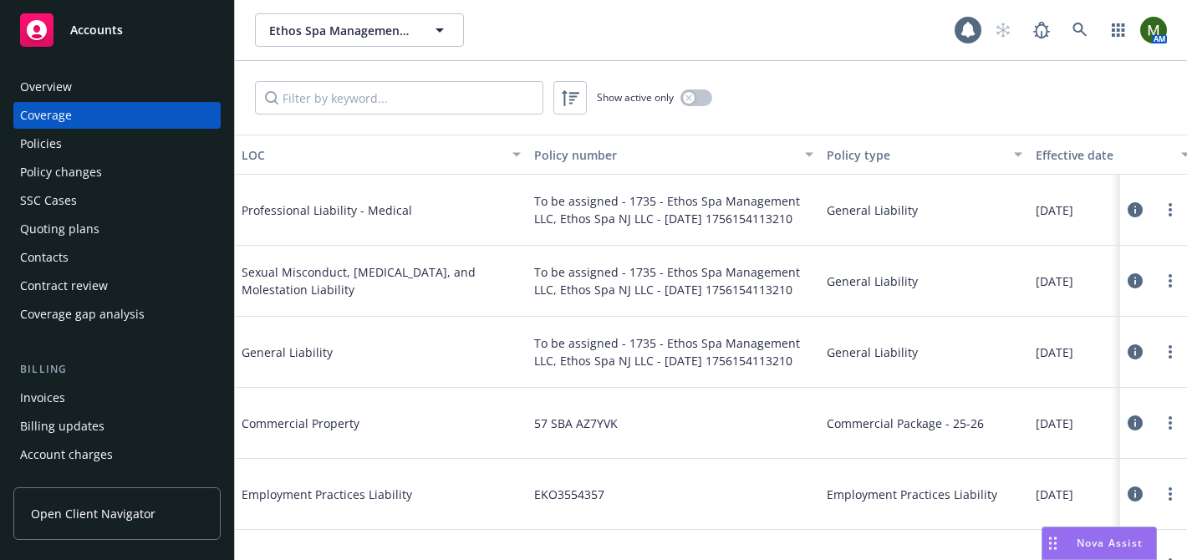
click at [88, 149] on div "Policies" at bounding box center [117, 143] width 194 height 27
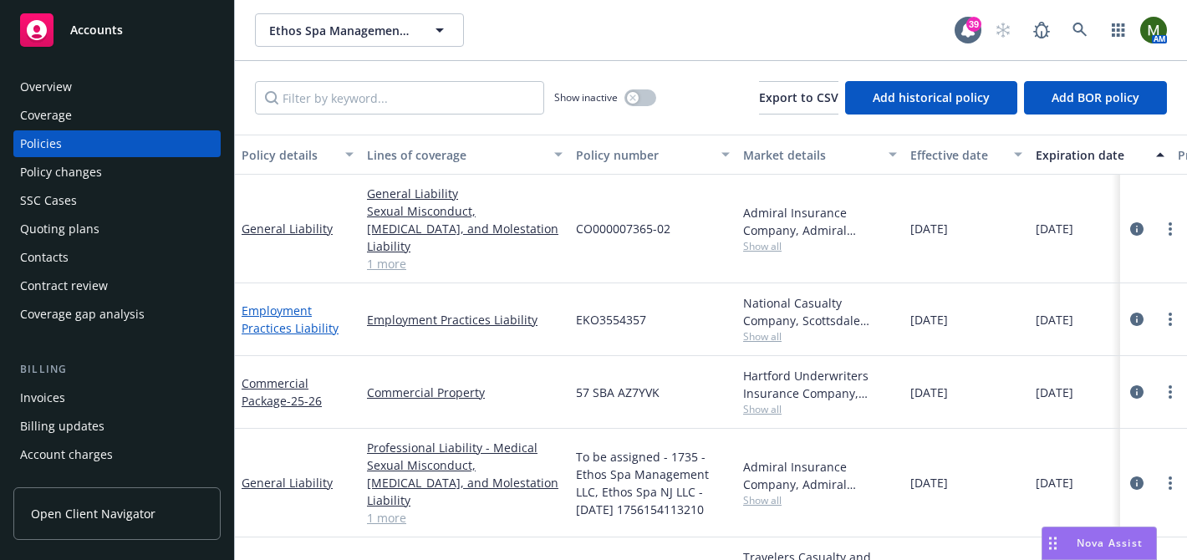
scroll to position [15, 0]
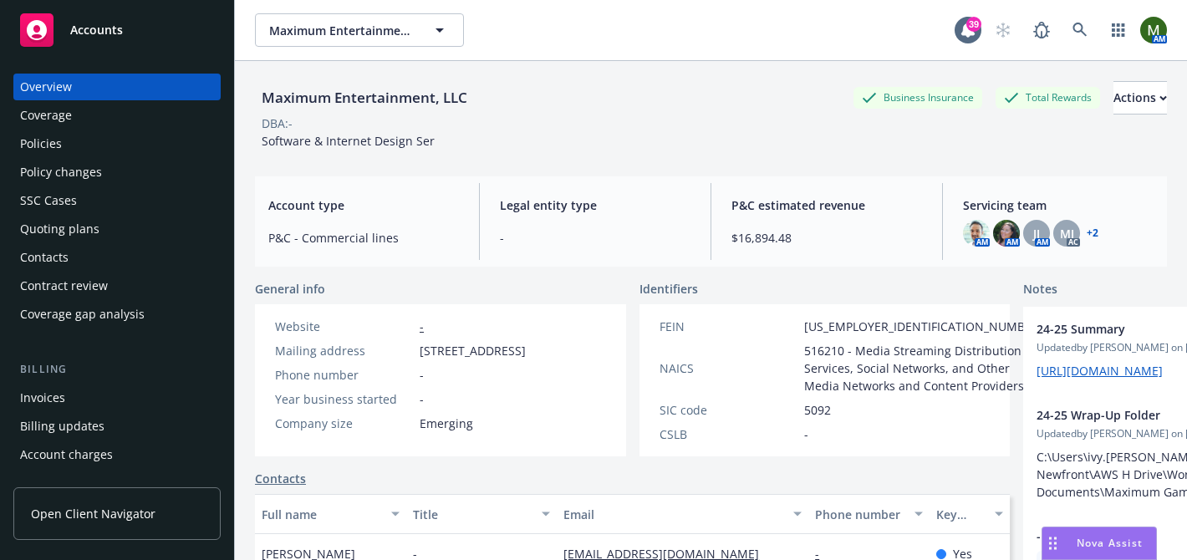
click at [109, 145] on div "Policies" at bounding box center [117, 143] width 194 height 27
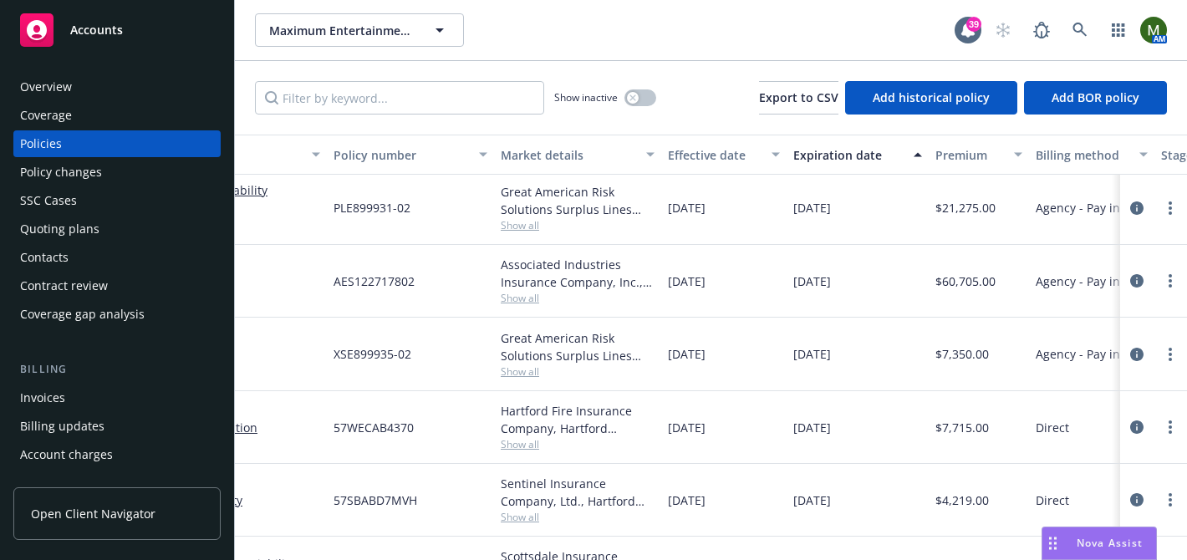
scroll to position [3, 0]
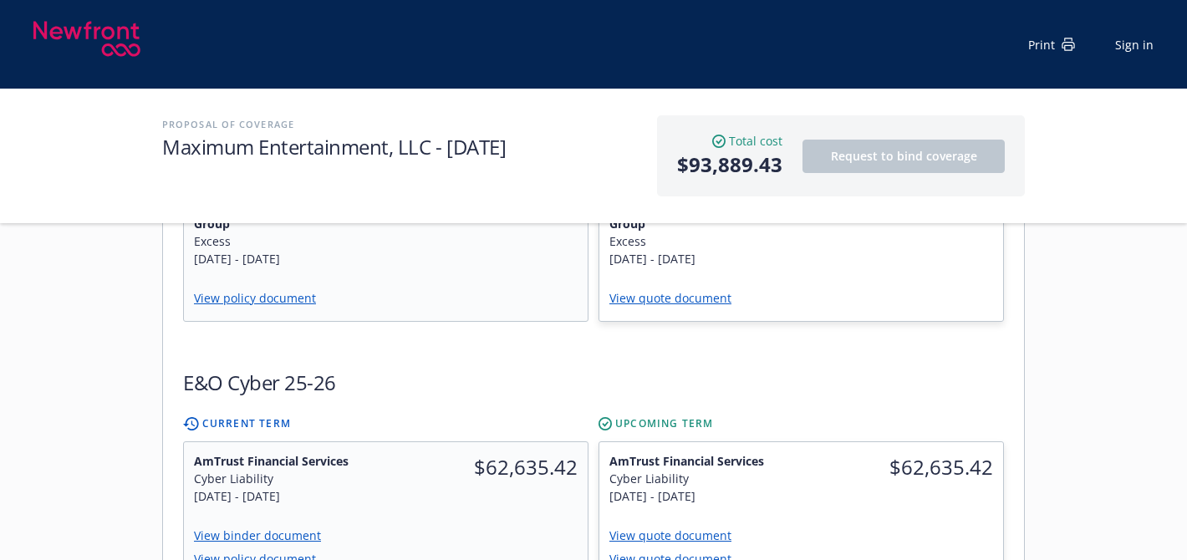
scroll to position [1058, 0]
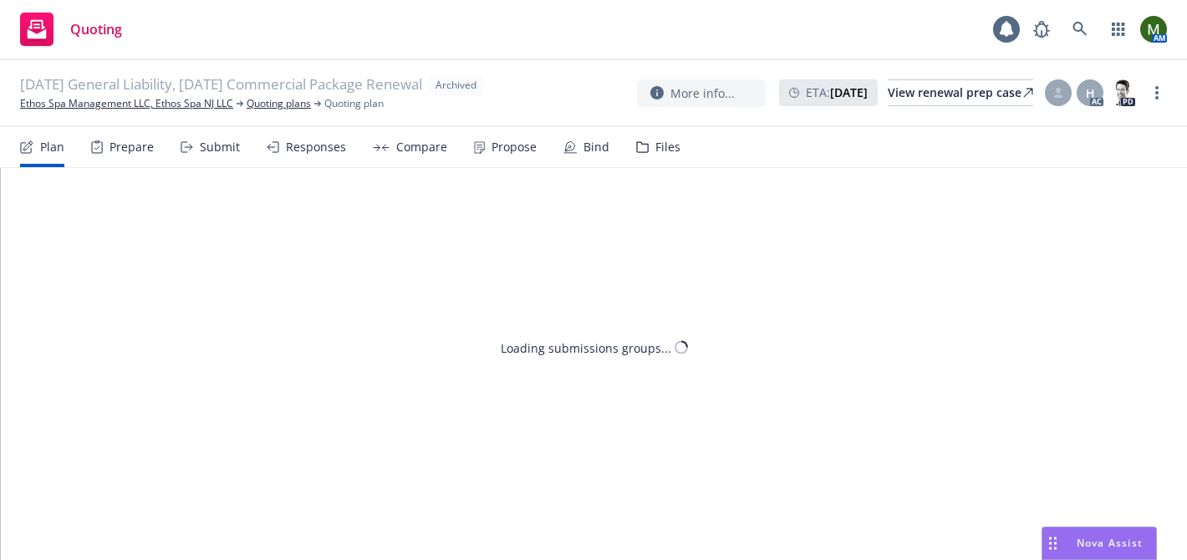
click at [120, 140] on div "Prepare" at bounding box center [131, 146] width 44 height 13
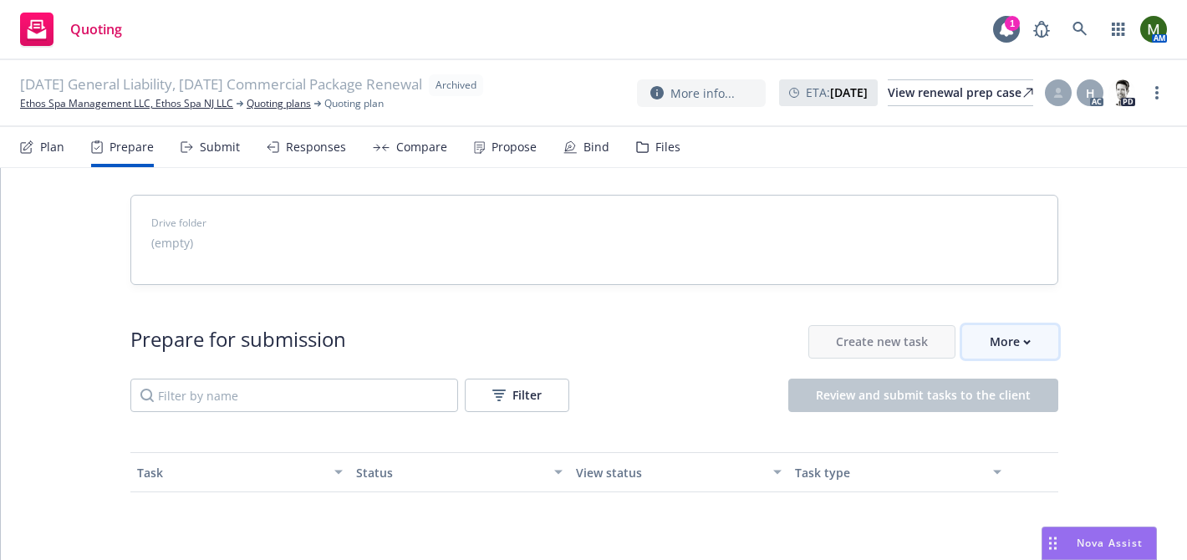
click at [1019, 353] on div "More" at bounding box center [1010, 342] width 41 height 32
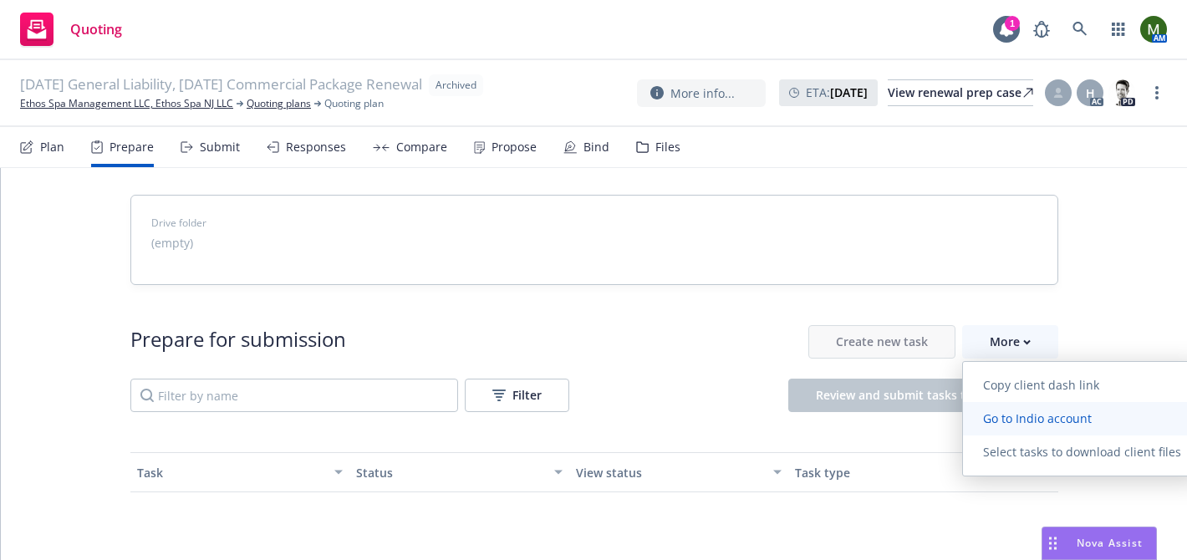
click at [1016, 407] on link "Go to Indio account" at bounding box center [1082, 418] width 238 height 33
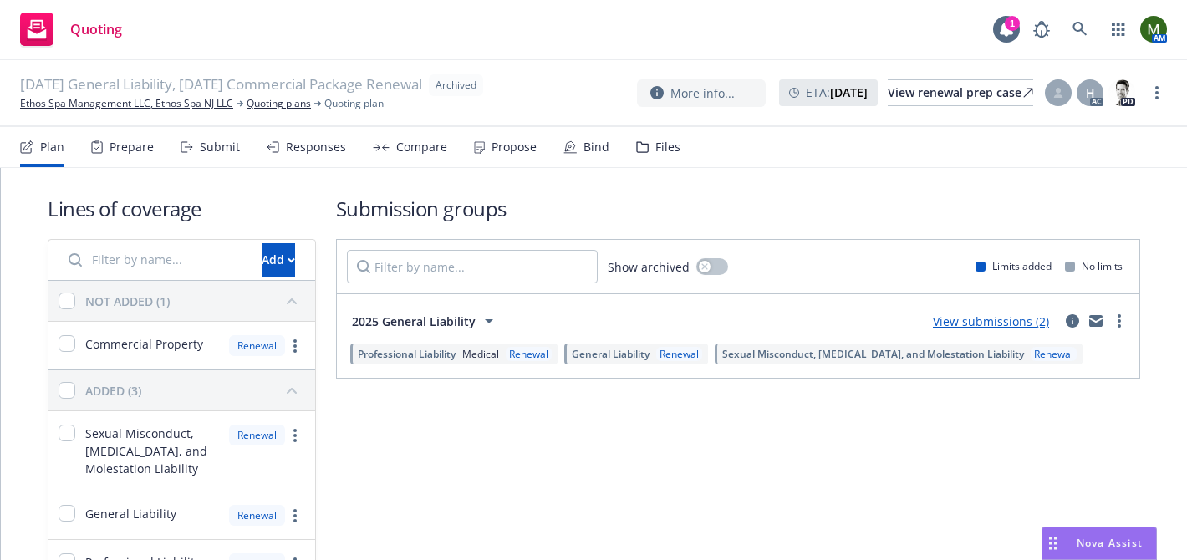
click at [655, 145] on div "Files" at bounding box center [667, 146] width 25 height 13
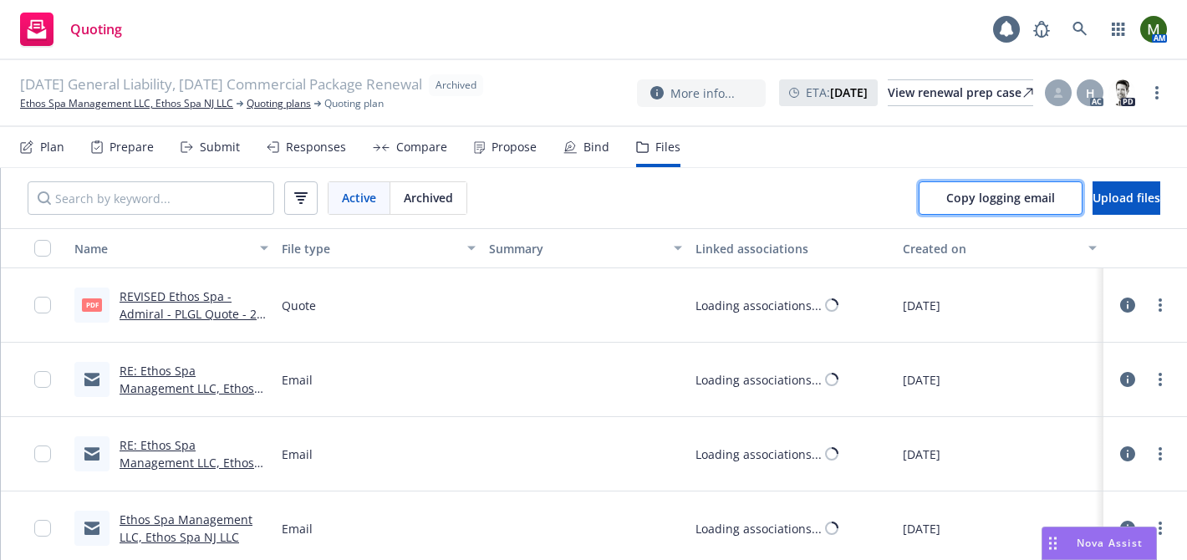
click at [961, 199] on span "Copy logging email" at bounding box center [1000, 198] width 109 height 16
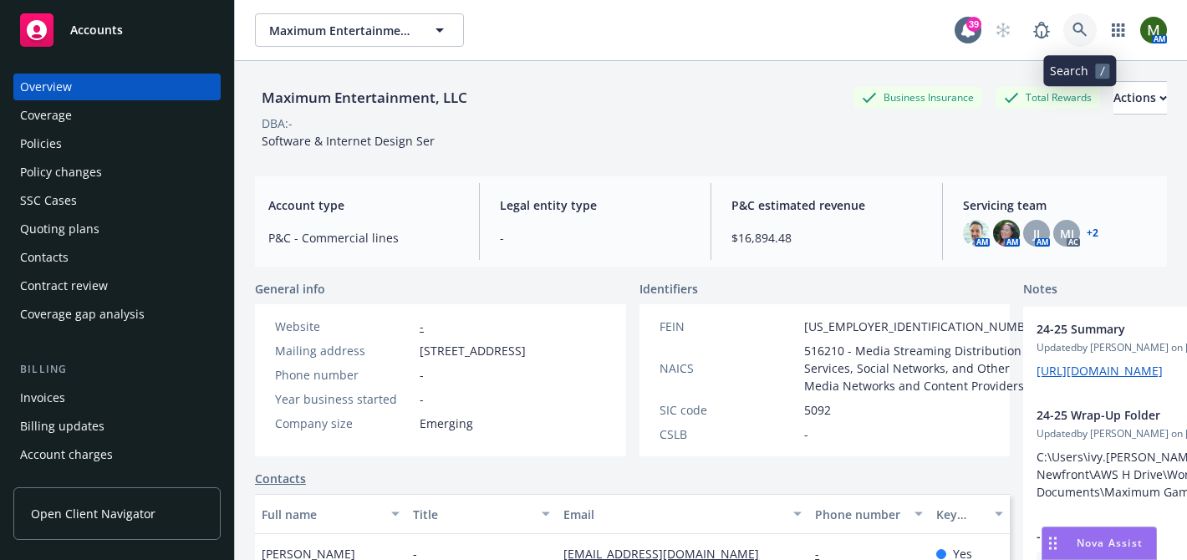
click at [1078, 22] on link at bounding box center [1079, 29] width 33 height 33
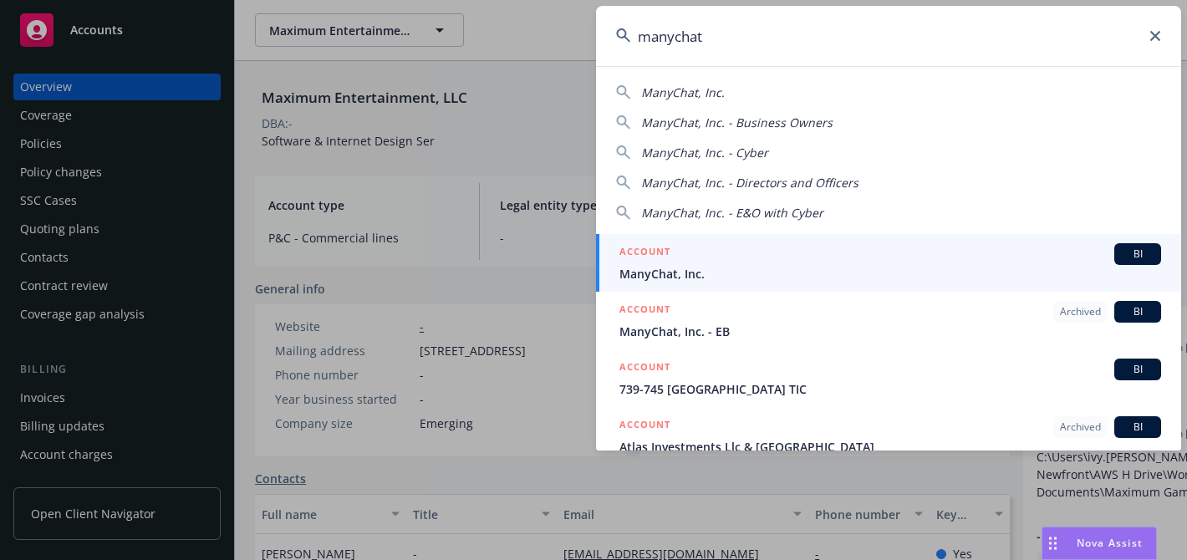
type input "manychat"
click at [759, 252] on div "ACCOUNT BI" at bounding box center [890, 254] width 542 height 22
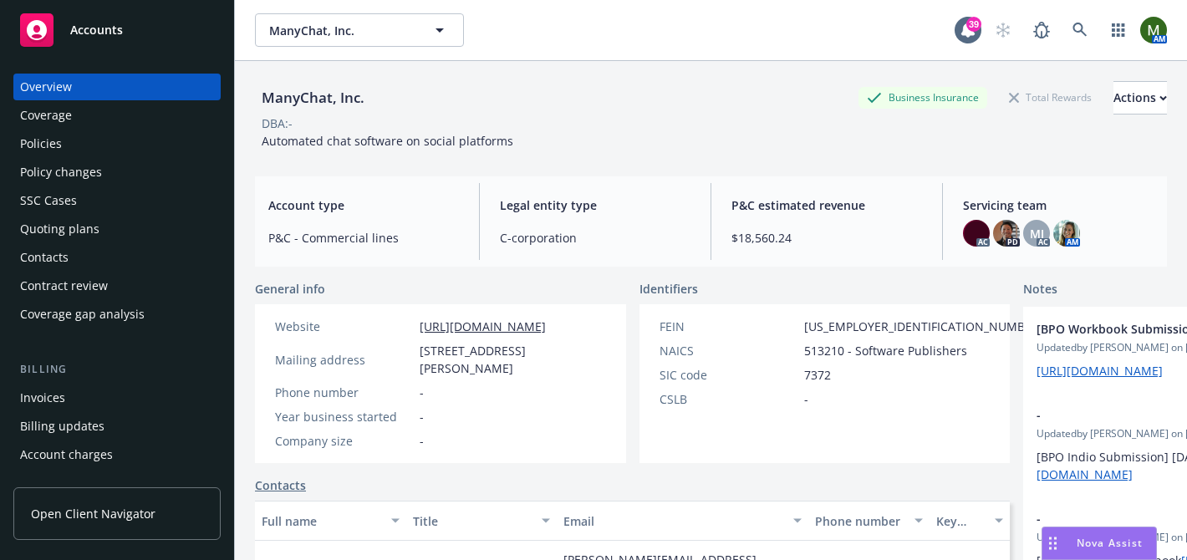
click at [32, 136] on div "Policies" at bounding box center [41, 143] width 42 height 27
click at [69, 145] on div "Policies" at bounding box center [117, 143] width 194 height 27
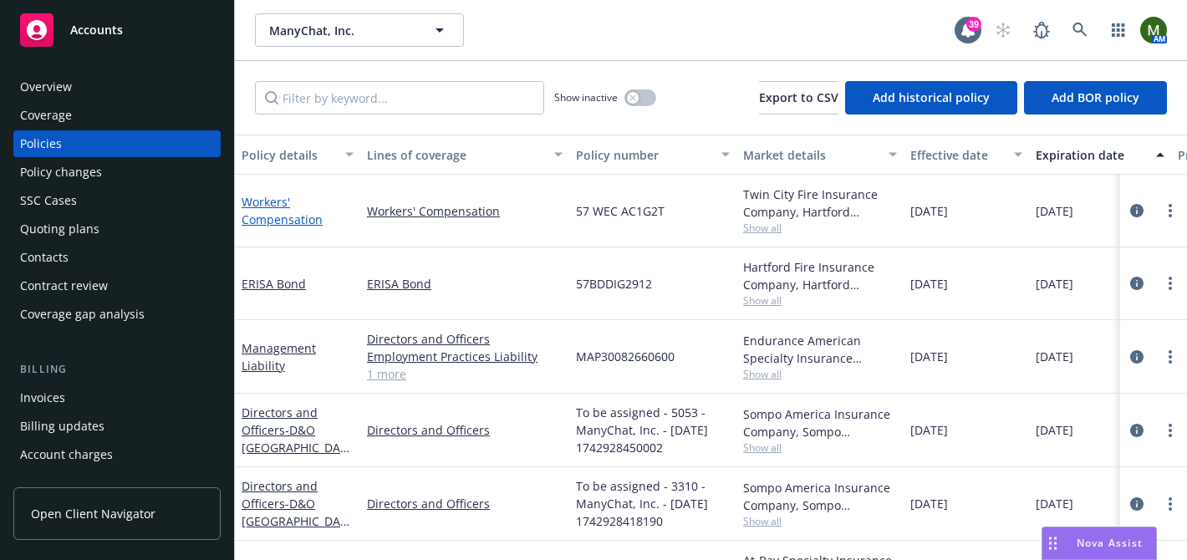
click at [299, 216] on link "Workers' Compensation" at bounding box center [282, 210] width 81 height 33
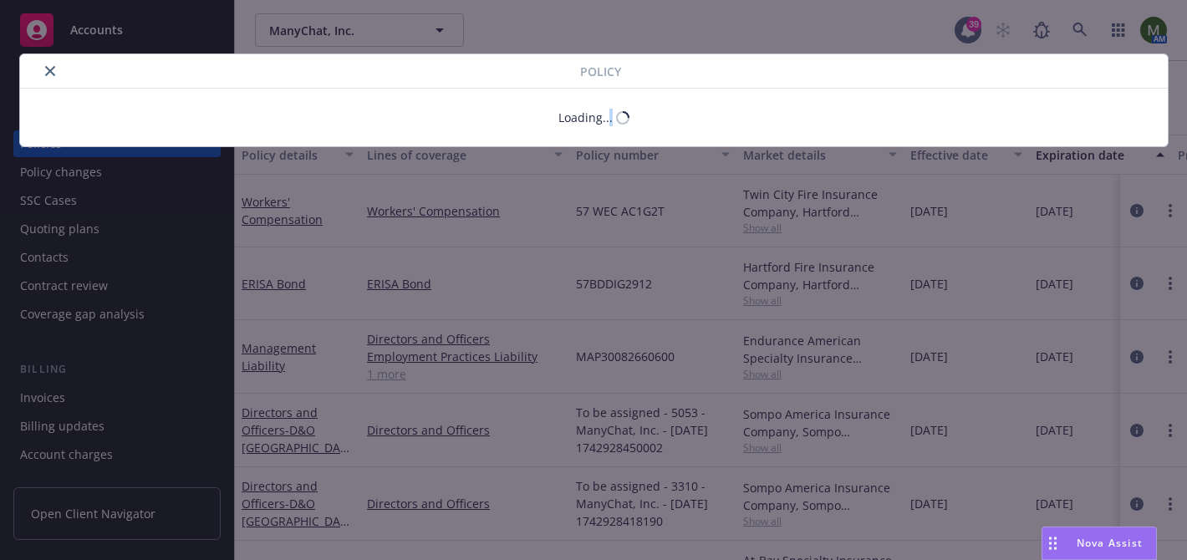
click at [299, 216] on div "Policy Loading..." at bounding box center [593, 280] width 1187 height 560
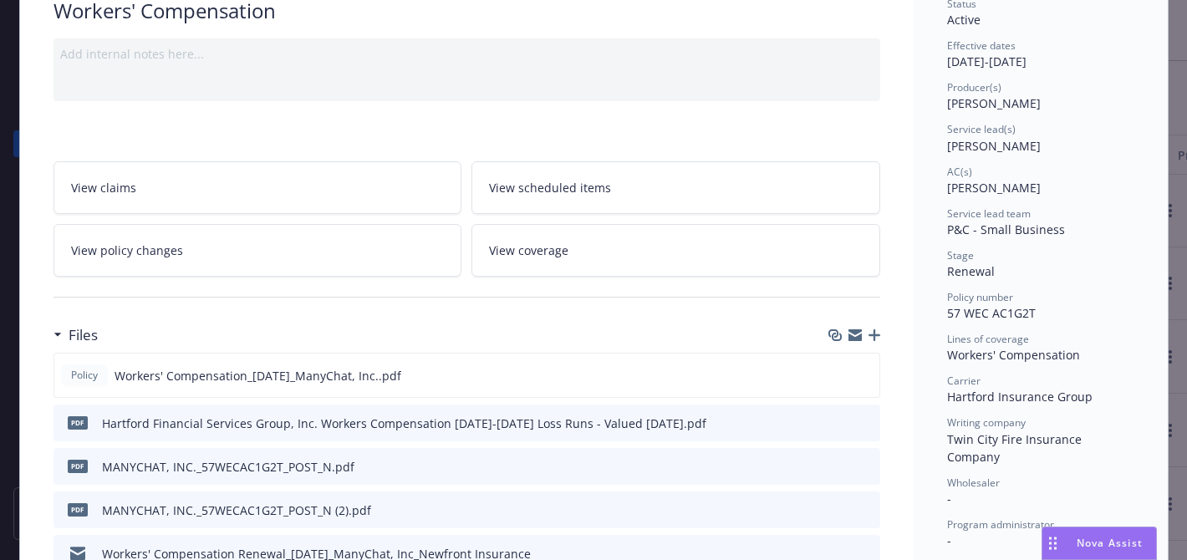
scroll to position [141, 0]
click at [875, 337] on icon "button" at bounding box center [874, 334] width 12 height 12
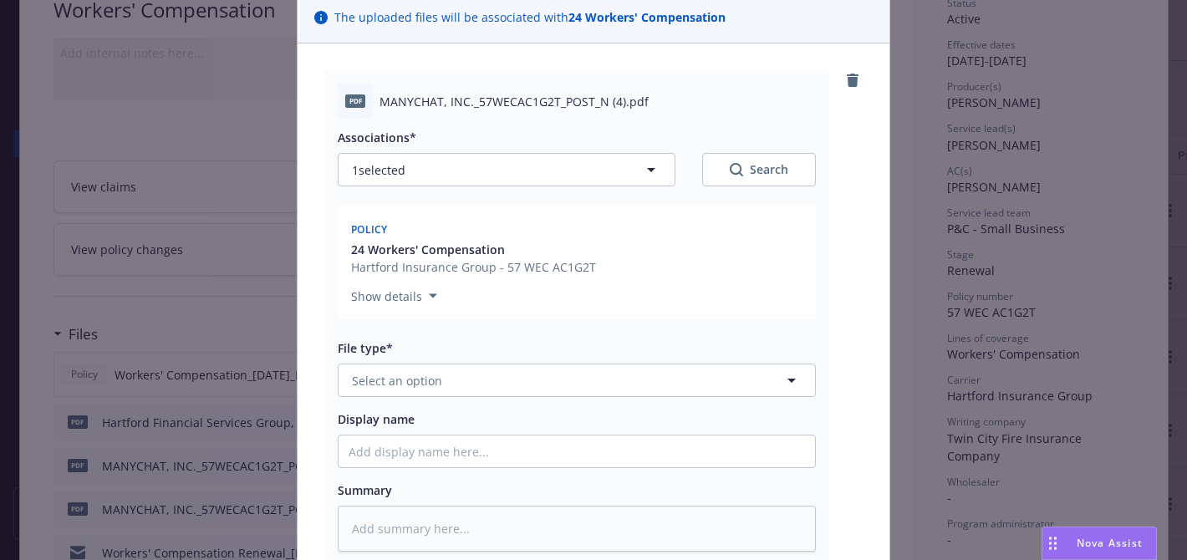
scroll to position [126, 0]
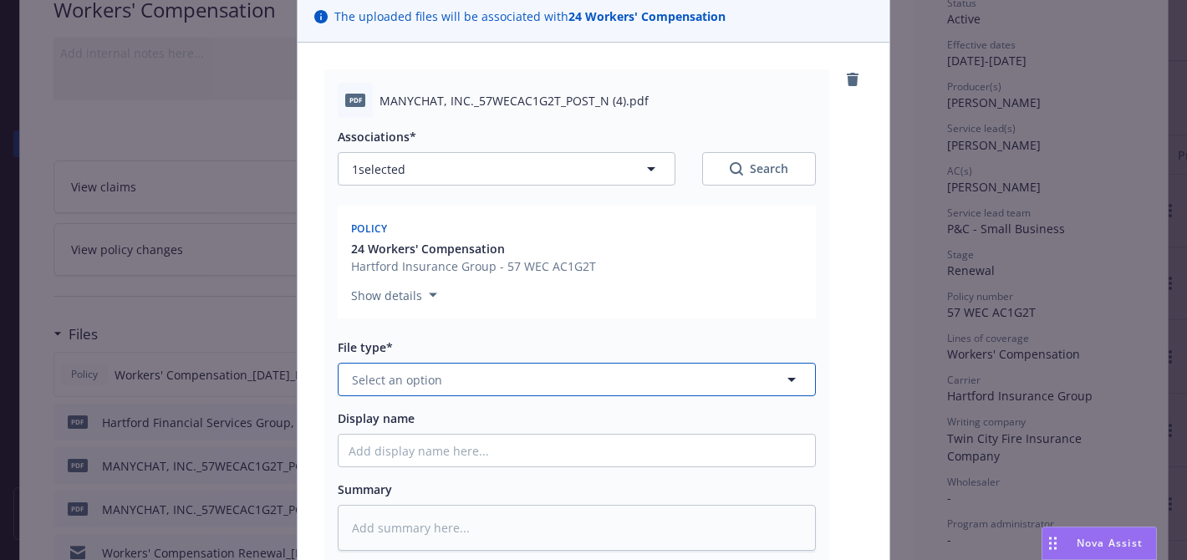
click at [626, 388] on button "Select an option" at bounding box center [577, 379] width 478 height 33
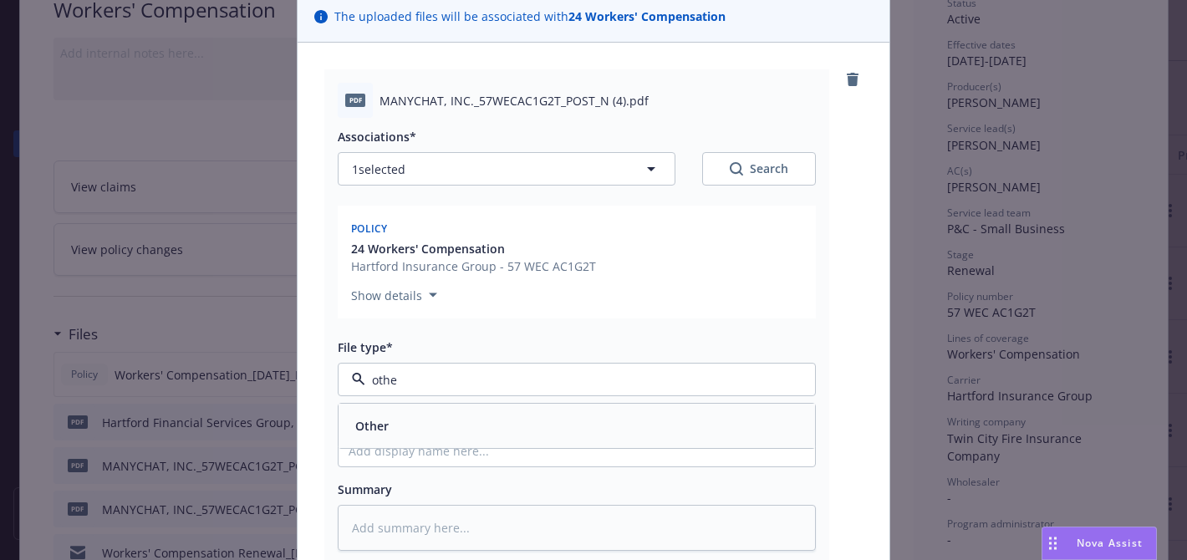
type input "other"
click at [588, 436] on div "Other" at bounding box center [577, 426] width 456 height 24
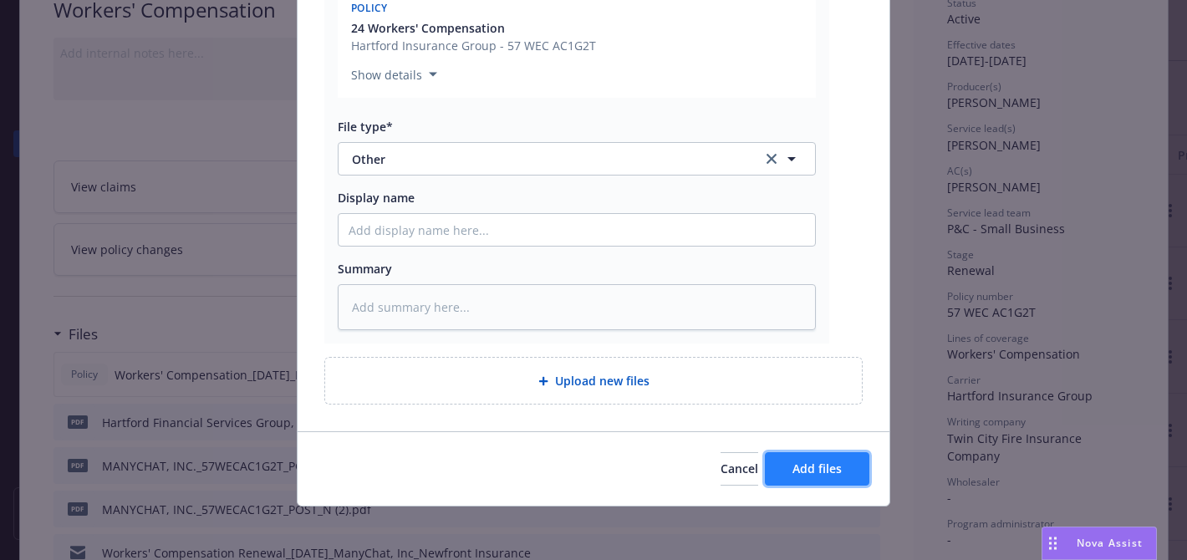
click at [806, 456] on button "Add files" at bounding box center [817, 468] width 104 height 33
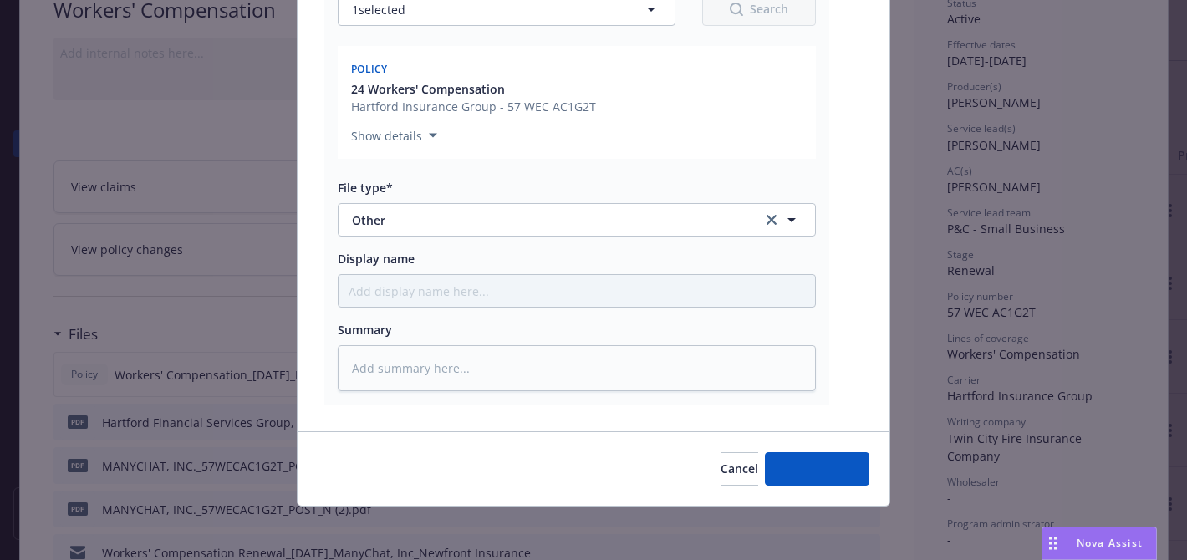
scroll to position [286, 0]
type textarea "x"
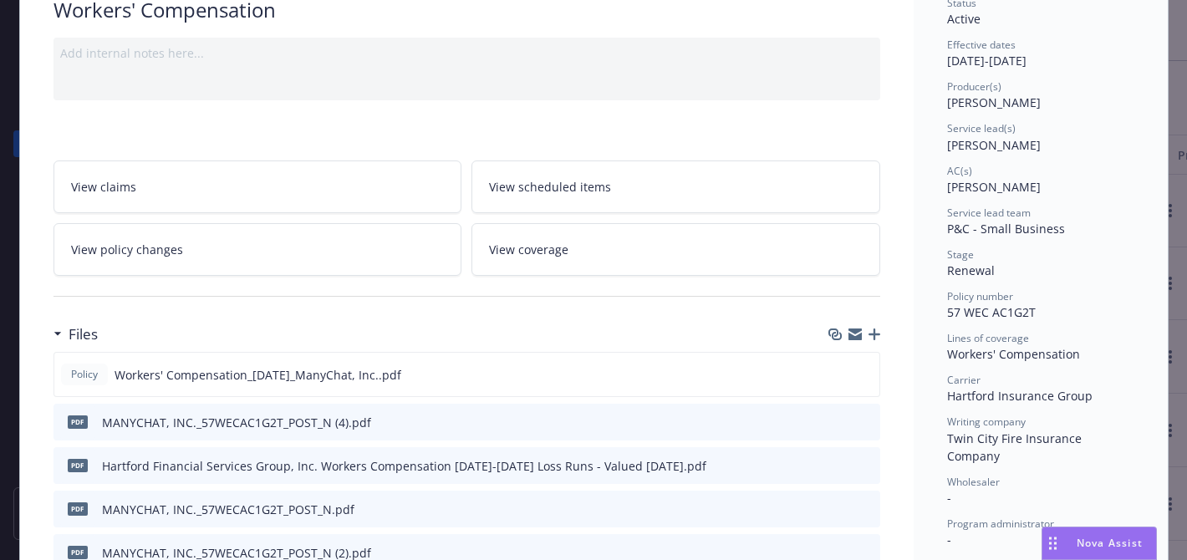
scroll to position [0, 0]
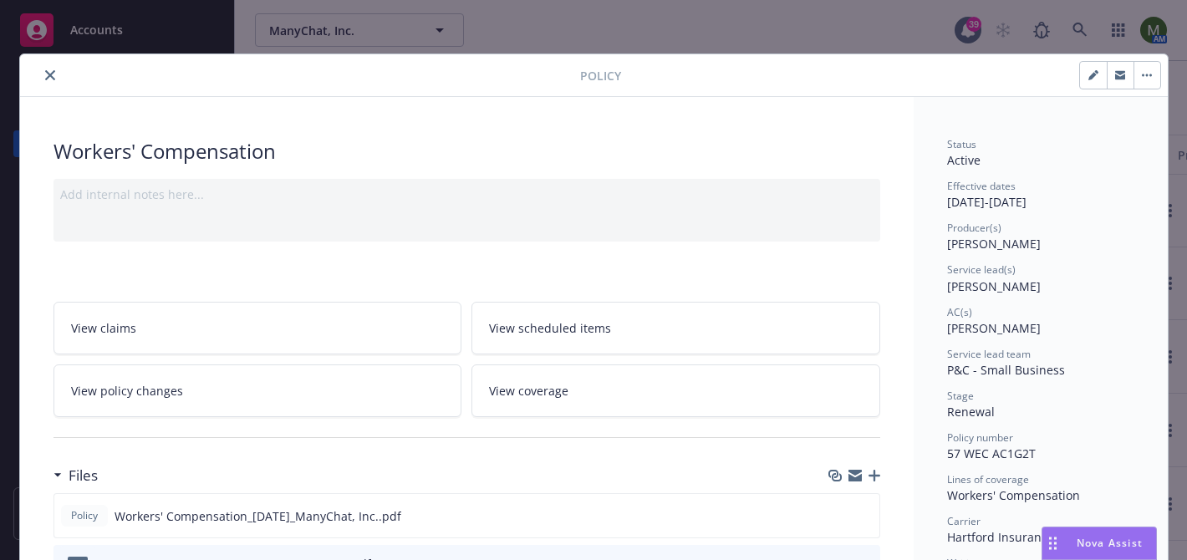
click at [56, 79] on button "close" at bounding box center [50, 75] width 20 height 20
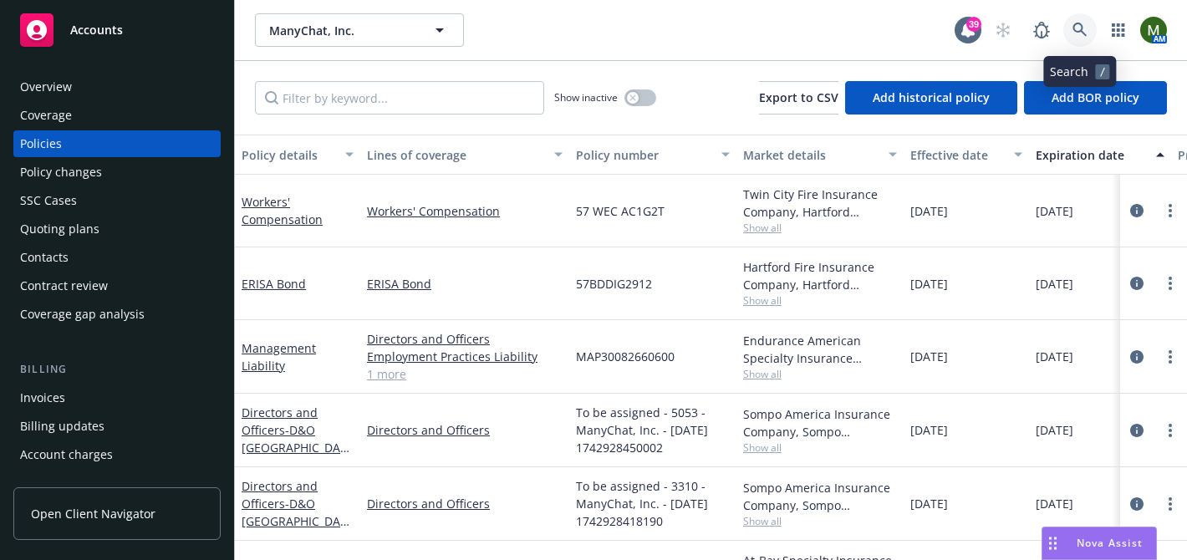
click at [1075, 24] on icon at bounding box center [1079, 30] width 14 height 14
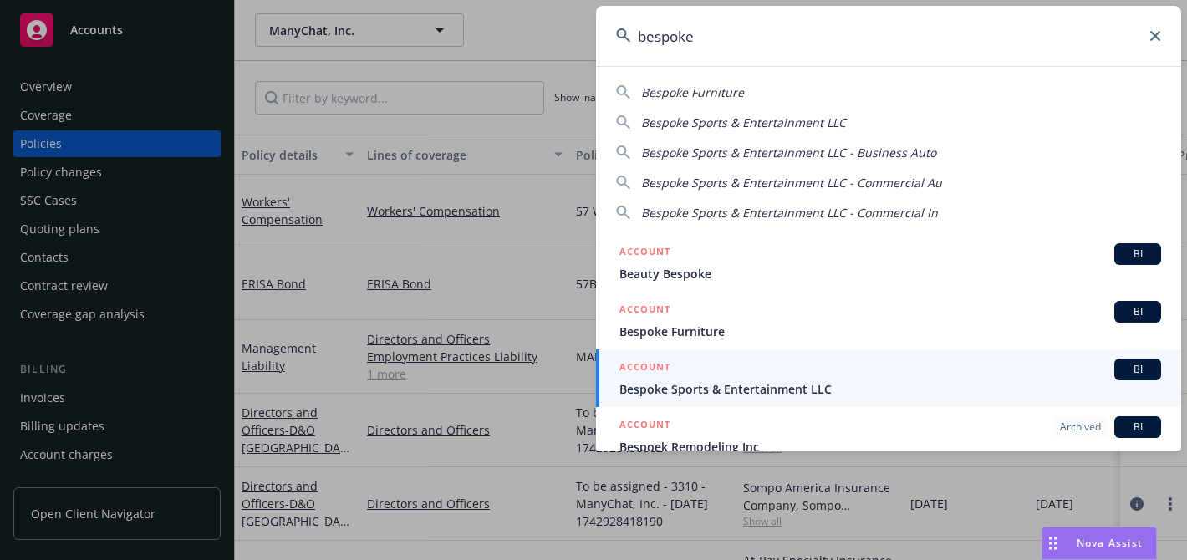
type input "bespoke"
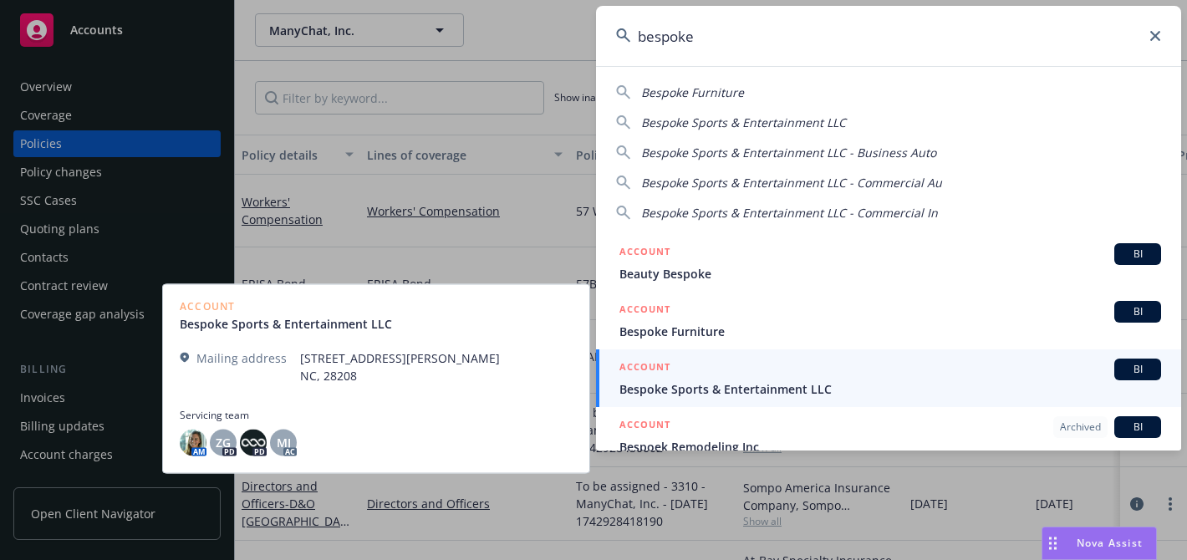
click at [709, 378] on div "ACCOUNT BI" at bounding box center [890, 370] width 542 height 22
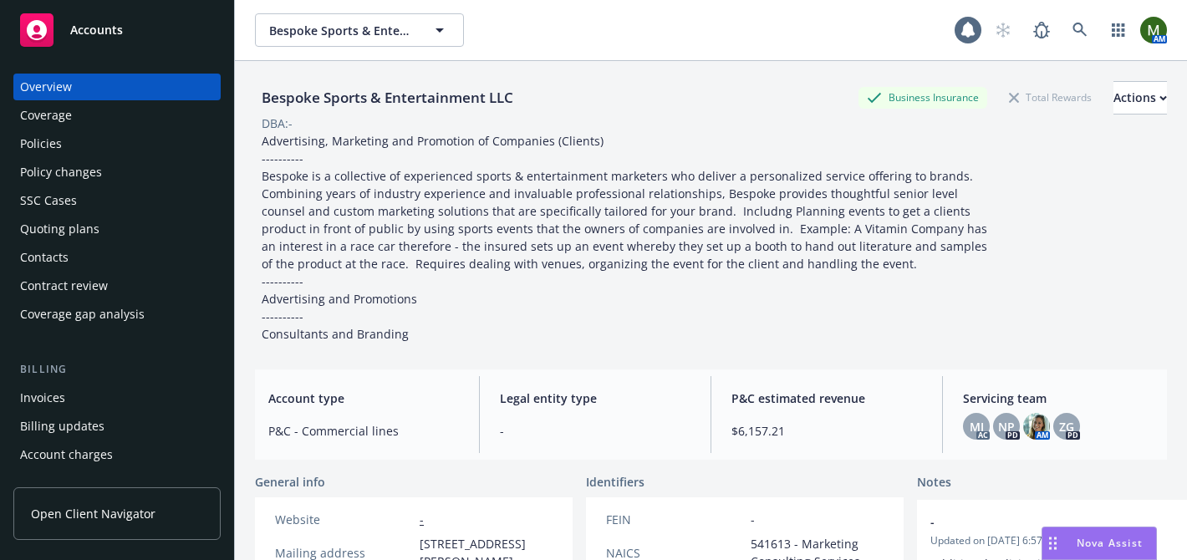
click at [125, 132] on div "Policies" at bounding box center [117, 143] width 194 height 27
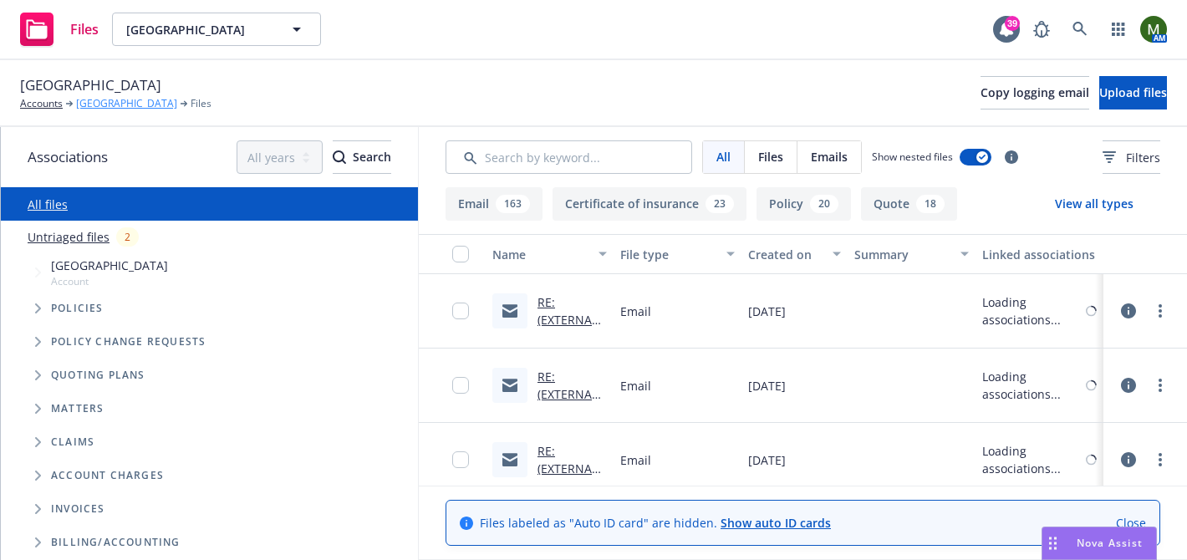
click at [139, 100] on link "[GEOGRAPHIC_DATA]" at bounding box center [126, 103] width 101 height 15
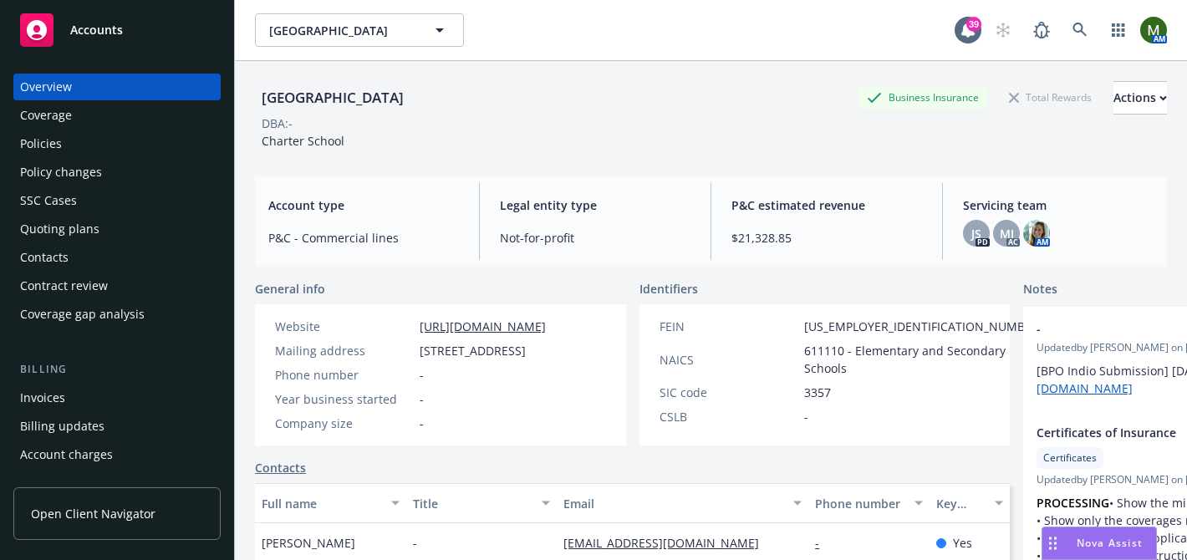
click at [75, 251] on div "Contacts" at bounding box center [117, 257] width 194 height 27
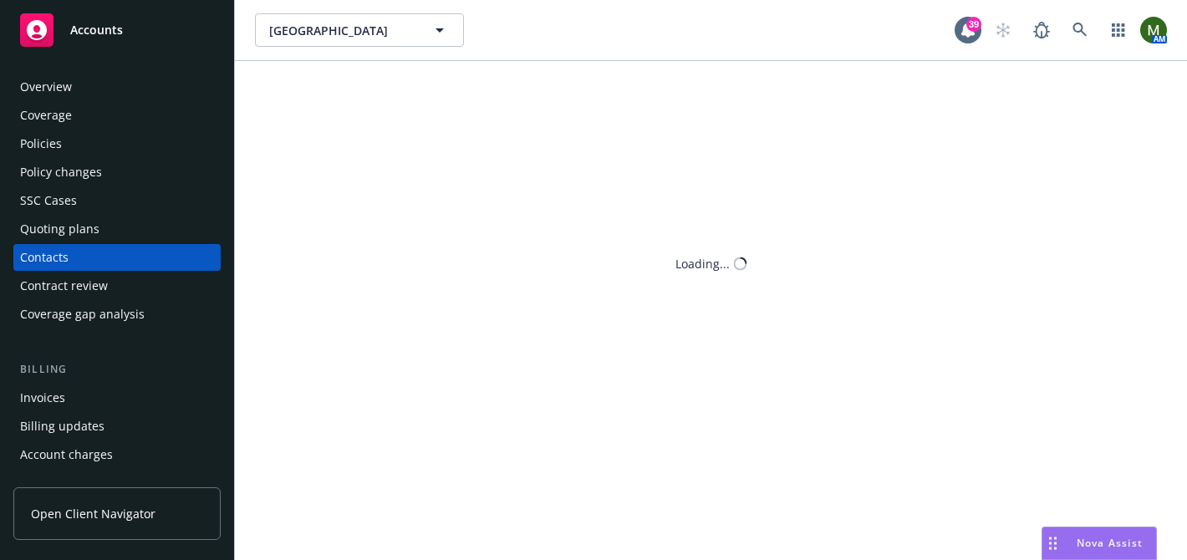
click at [57, 181] on div "Policy changes" at bounding box center [61, 172] width 82 height 27
click at [57, 134] on div "Policies" at bounding box center [41, 143] width 42 height 27
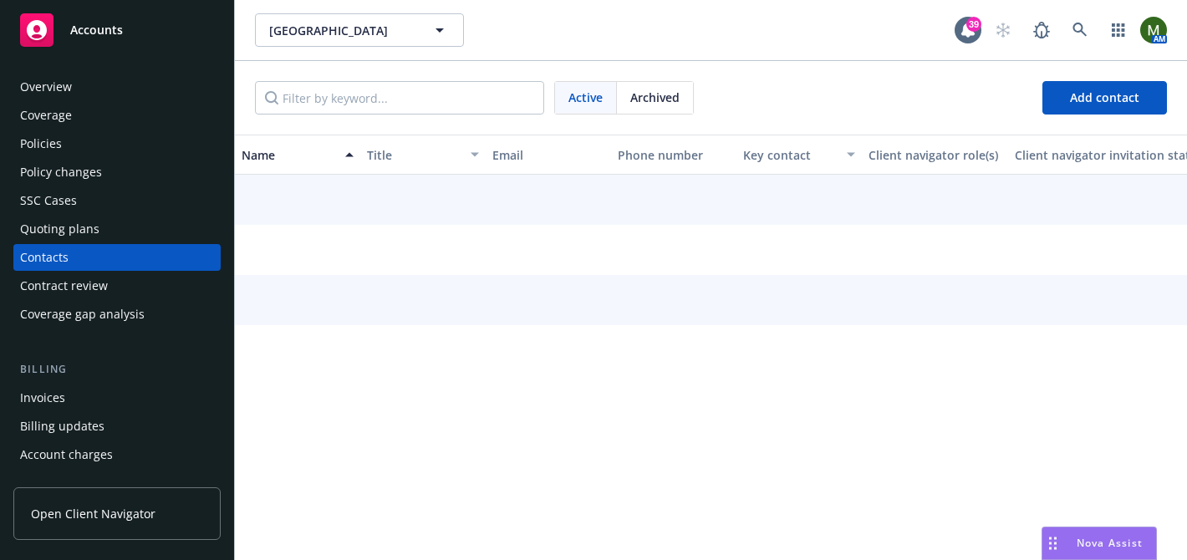
click at [73, 254] on div "Contacts" at bounding box center [117, 257] width 194 height 27
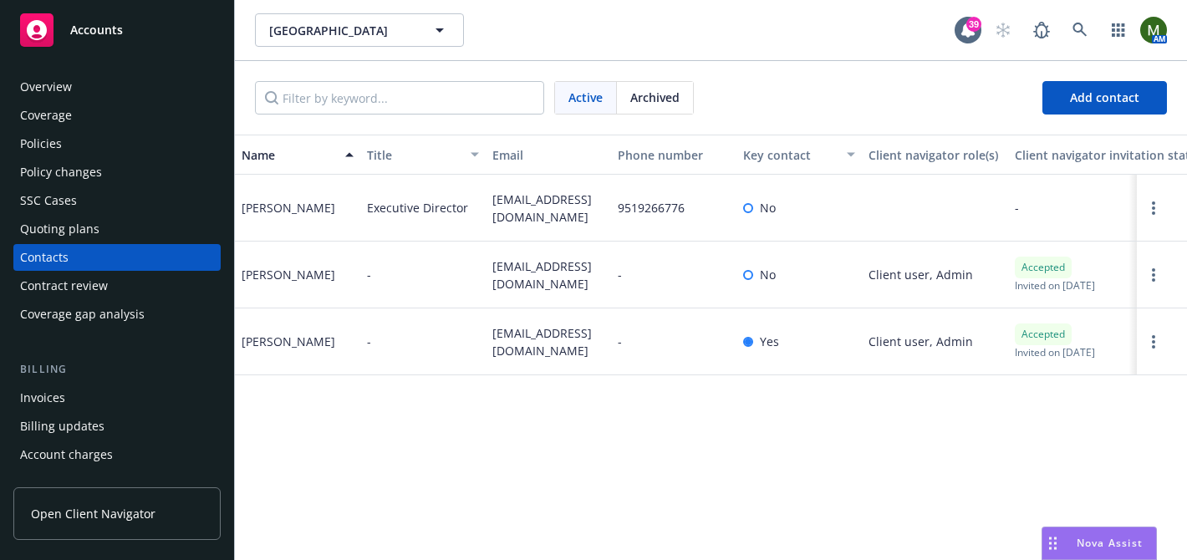
click at [507, 341] on span "[EMAIL_ADDRESS][DOMAIN_NAME]" at bounding box center [548, 341] width 112 height 35
copy span "[EMAIL_ADDRESS][DOMAIN_NAME]"
click at [94, 155] on div "Policies" at bounding box center [117, 143] width 194 height 27
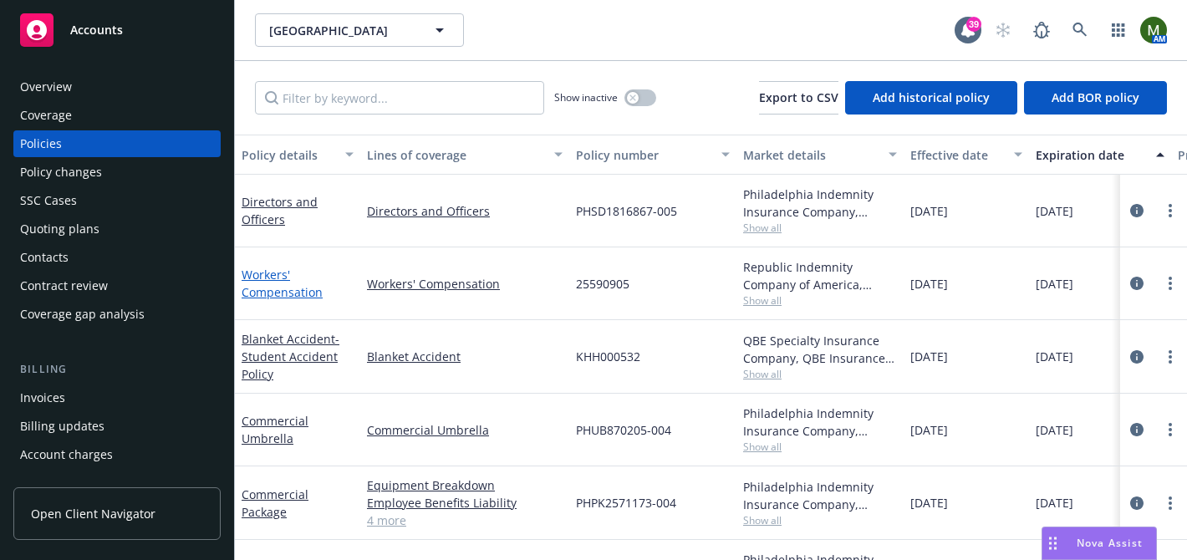
click at [279, 290] on link "Workers' Compensation" at bounding box center [282, 283] width 81 height 33
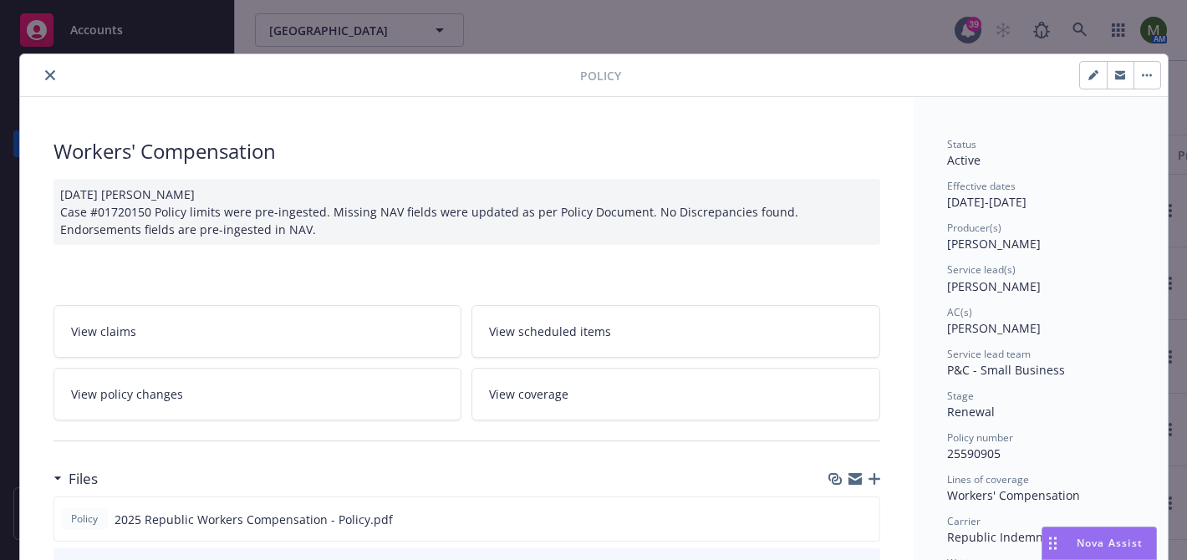
click at [855, 476] on icon "button" at bounding box center [854, 476] width 13 height 6
click at [48, 69] on button "close" at bounding box center [50, 75] width 20 height 20
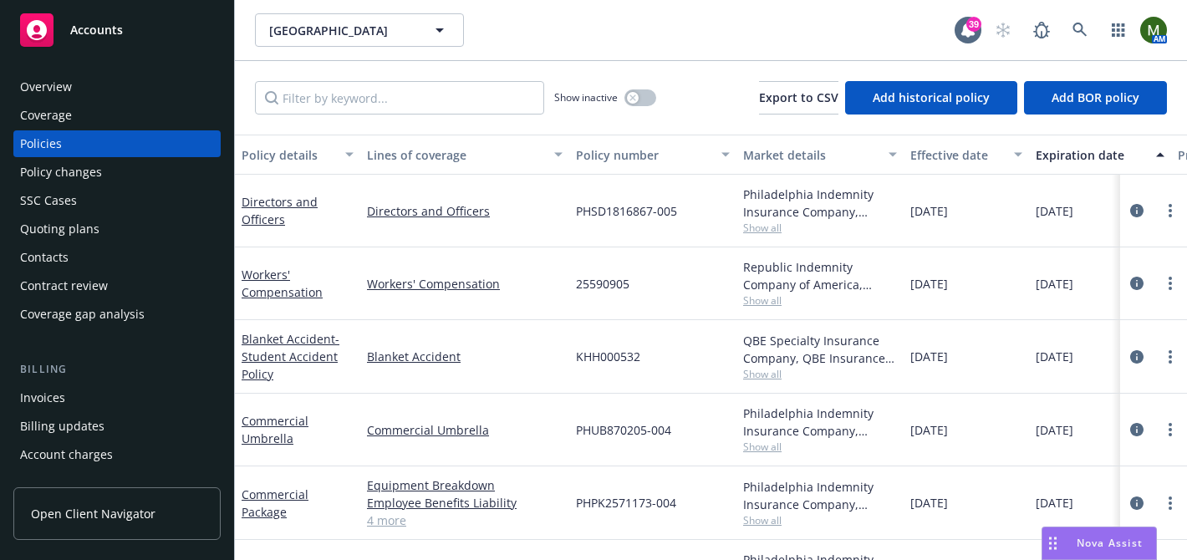
click at [66, 255] on div "Contacts" at bounding box center [44, 257] width 48 height 27
